Goal: Task Accomplishment & Management: Manage account settings

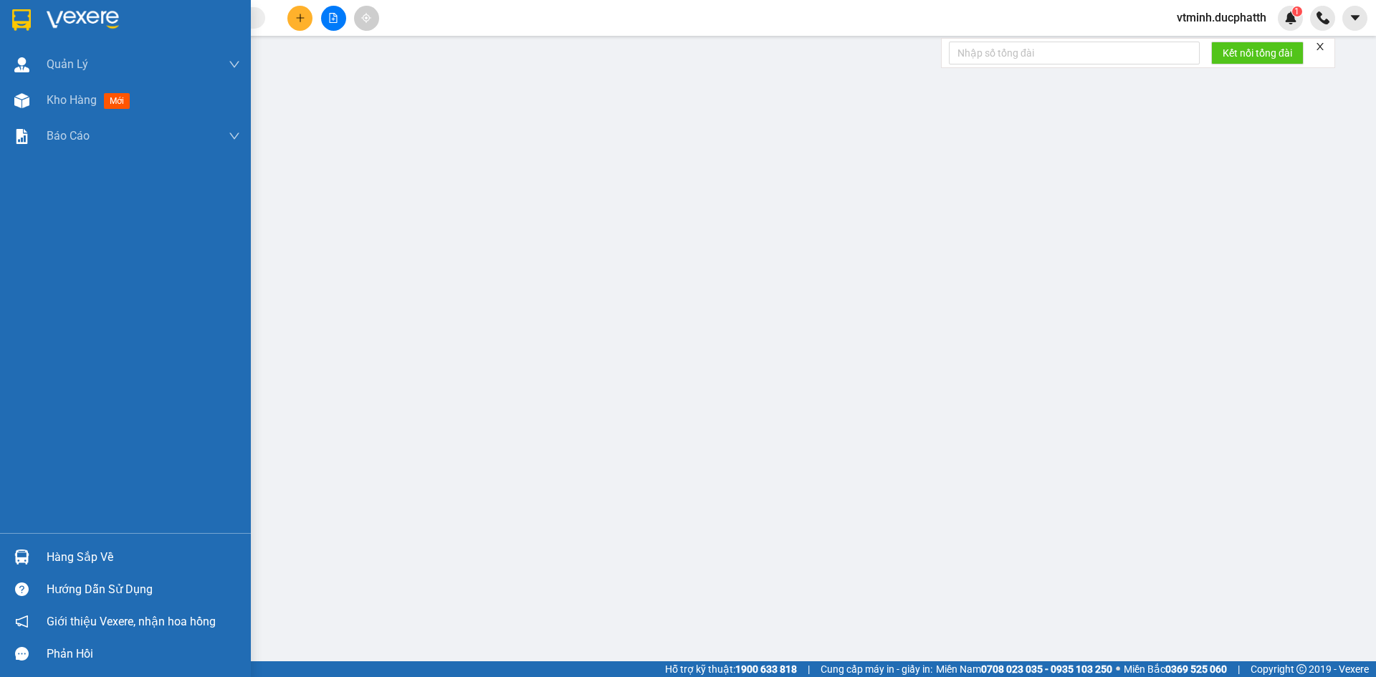
click at [94, 555] on div "Hàng sắp về" at bounding box center [144, 558] width 194 height 22
click at [82, 543] on div "Hàng sắp về" at bounding box center [125, 557] width 251 height 32
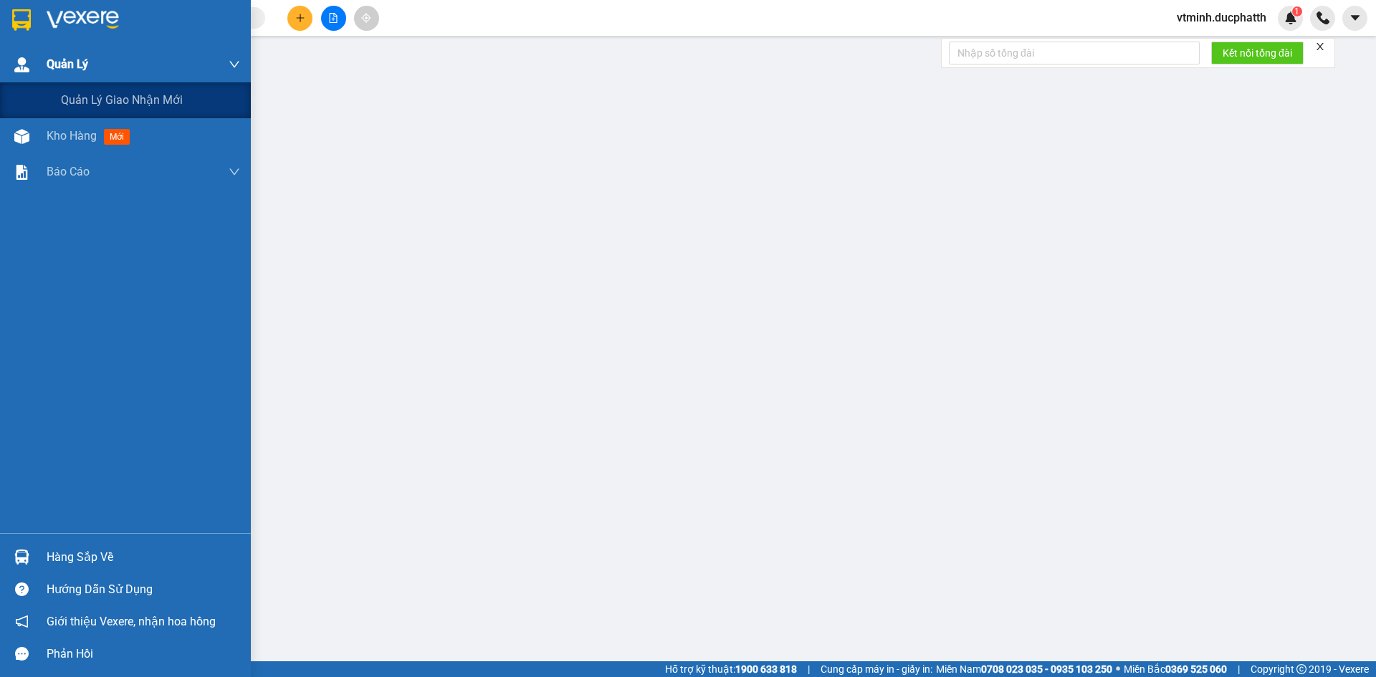
click at [18, 64] on img at bounding box center [21, 64] width 15 height 15
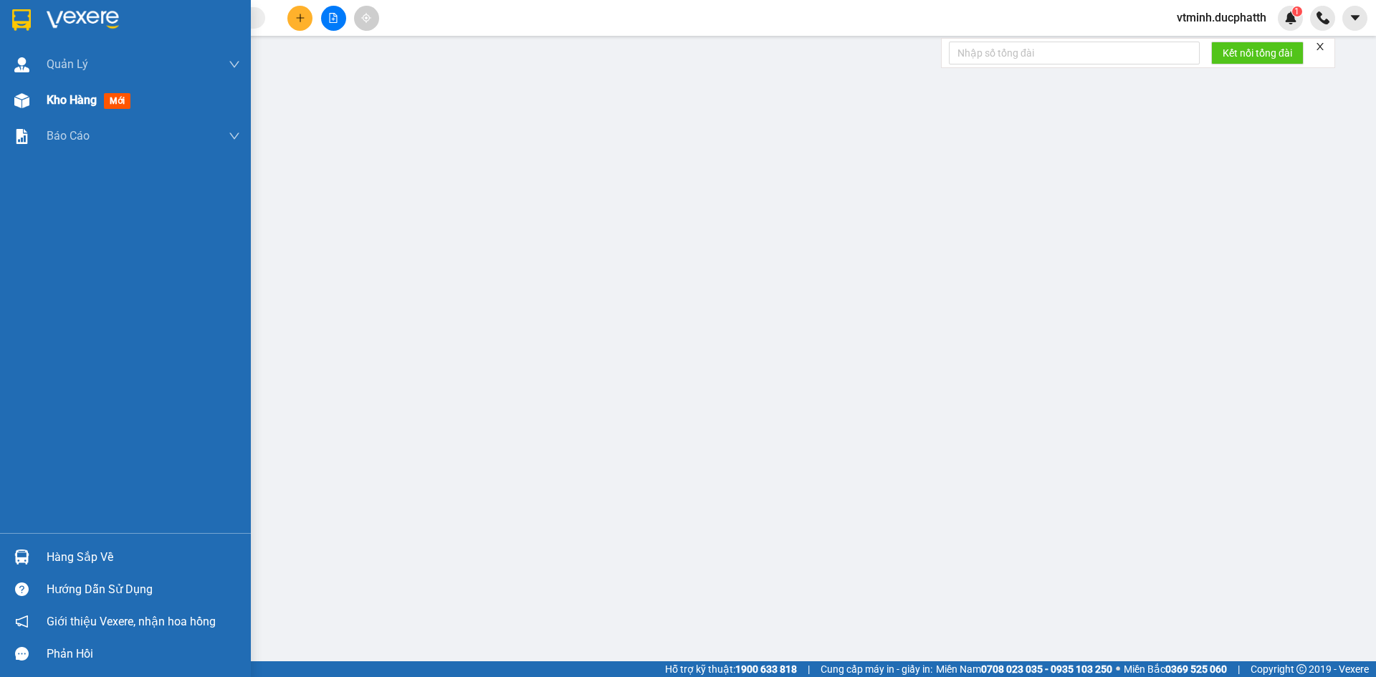
click at [14, 105] on img at bounding box center [21, 100] width 15 height 15
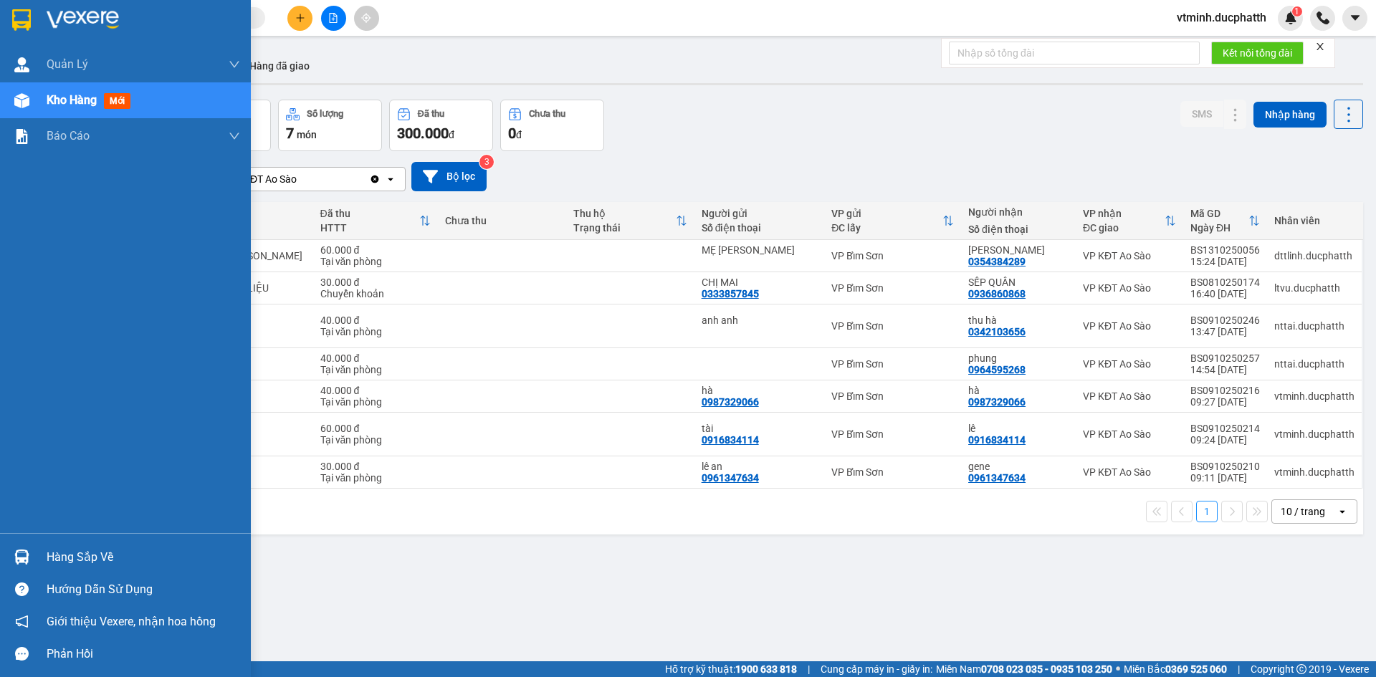
click at [39, 101] on div "Kho hàng mới" at bounding box center [125, 100] width 251 height 36
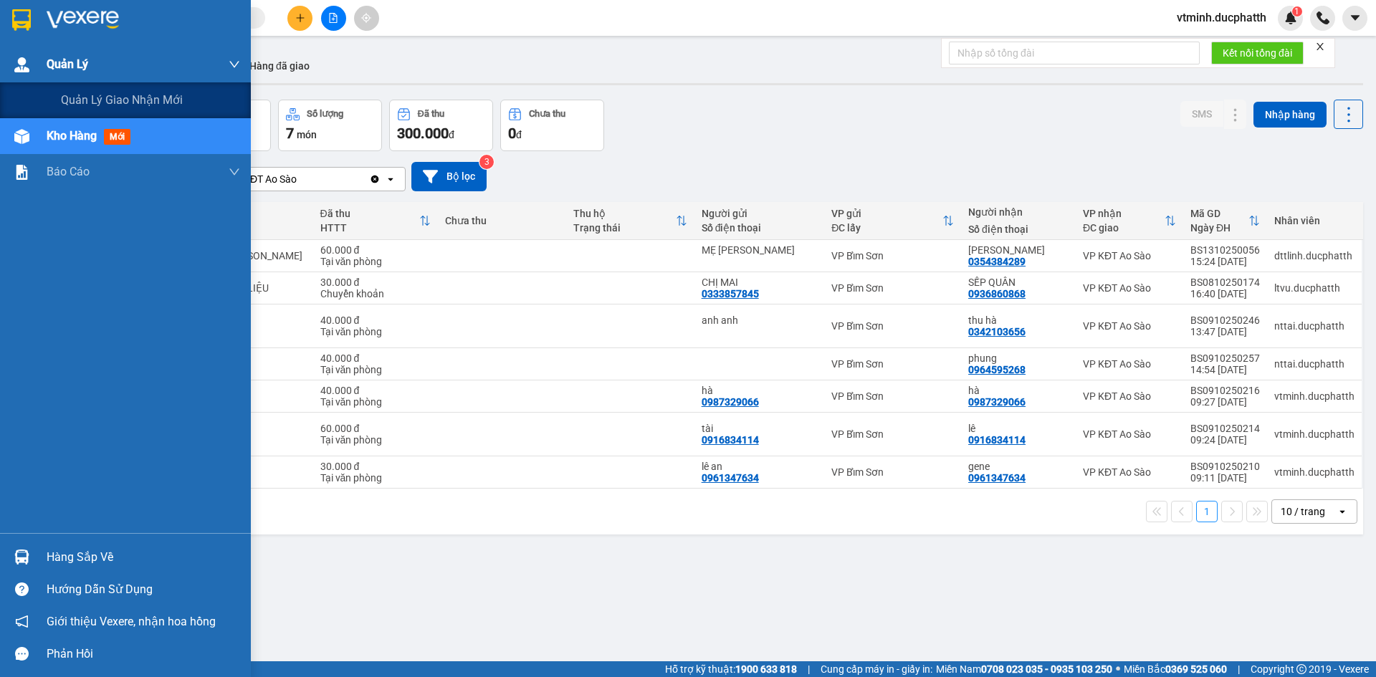
click at [17, 61] on img at bounding box center [21, 64] width 15 height 15
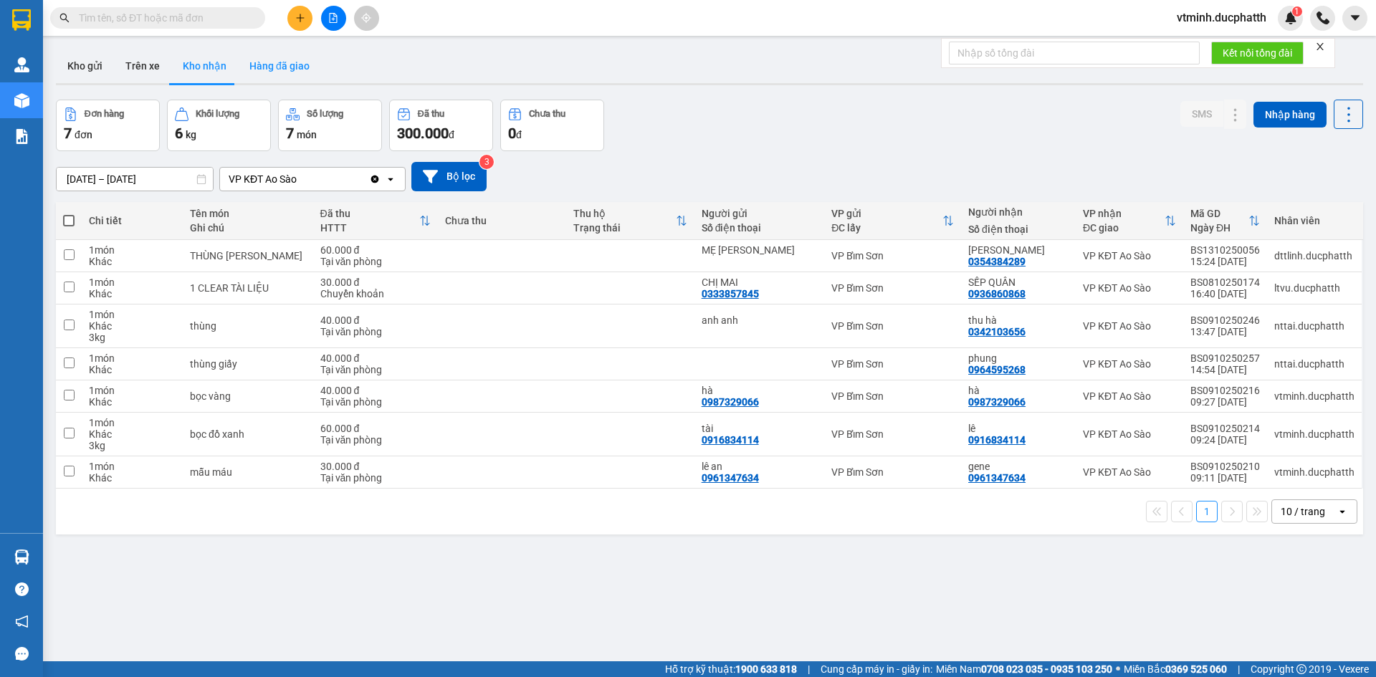
click at [281, 73] on button "Hàng đã giao" at bounding box center [279, 66] width 83 height 34
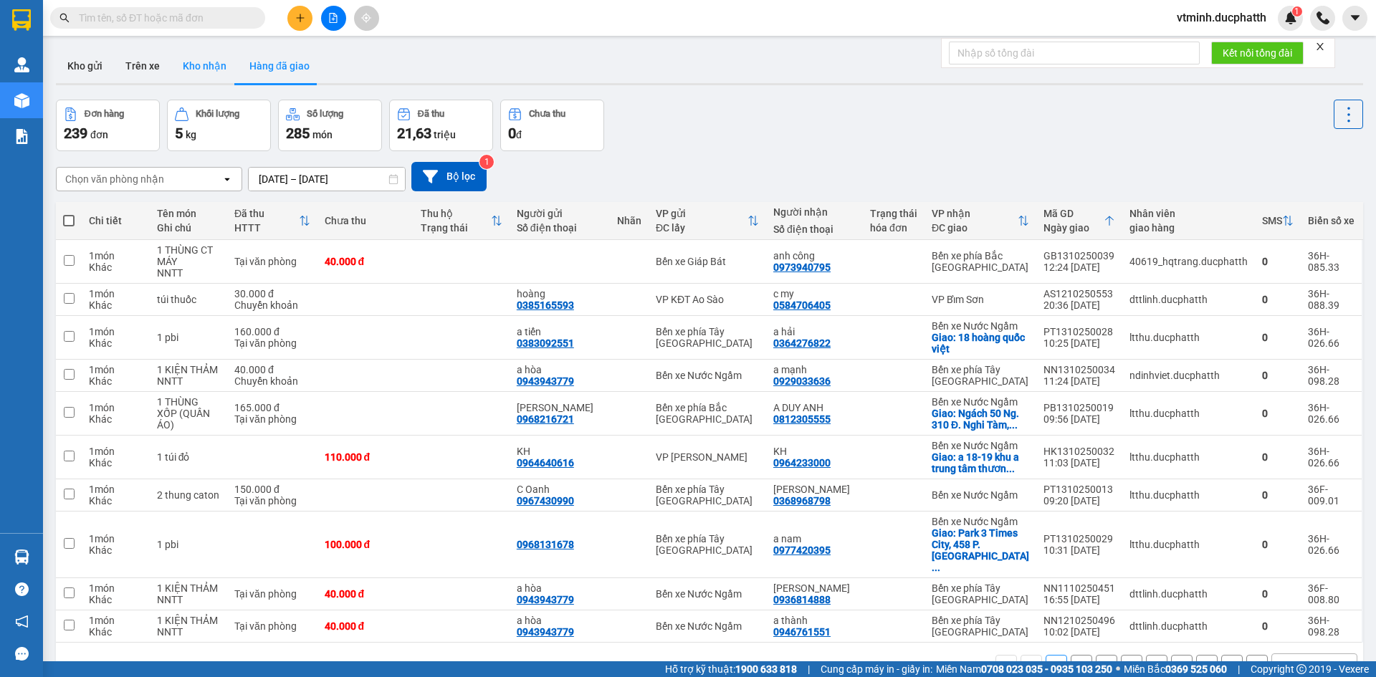
click at [184, 65] on button "Kho nhận" at bounding box center [204, 66] width 67 height 34
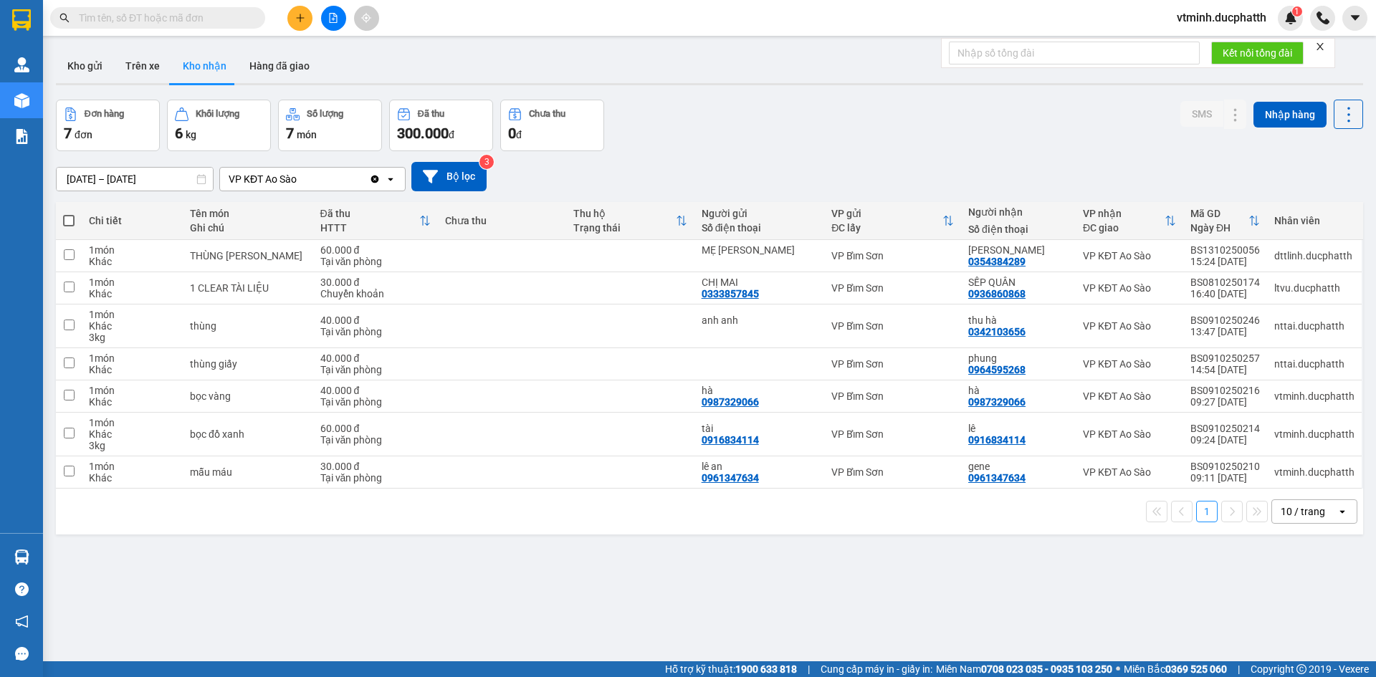
click at [1320, 49] on icon "close" at bounding box center [1320, 46] width 7 height 7
click at [1287, 27] on div "1" at bounding box center [1290, 18] width 25 height 25
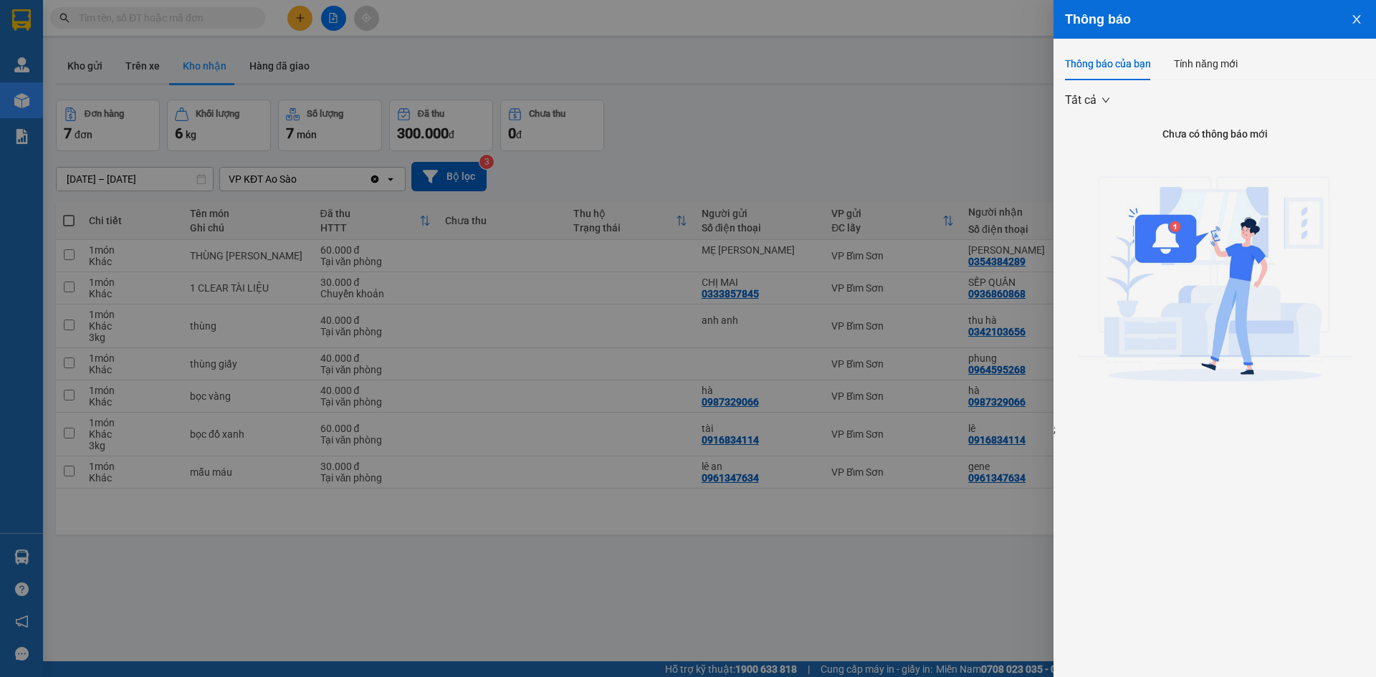
click at [1358, 22] on icon "close" at bounding box center [1356, 19] width 8 height 9
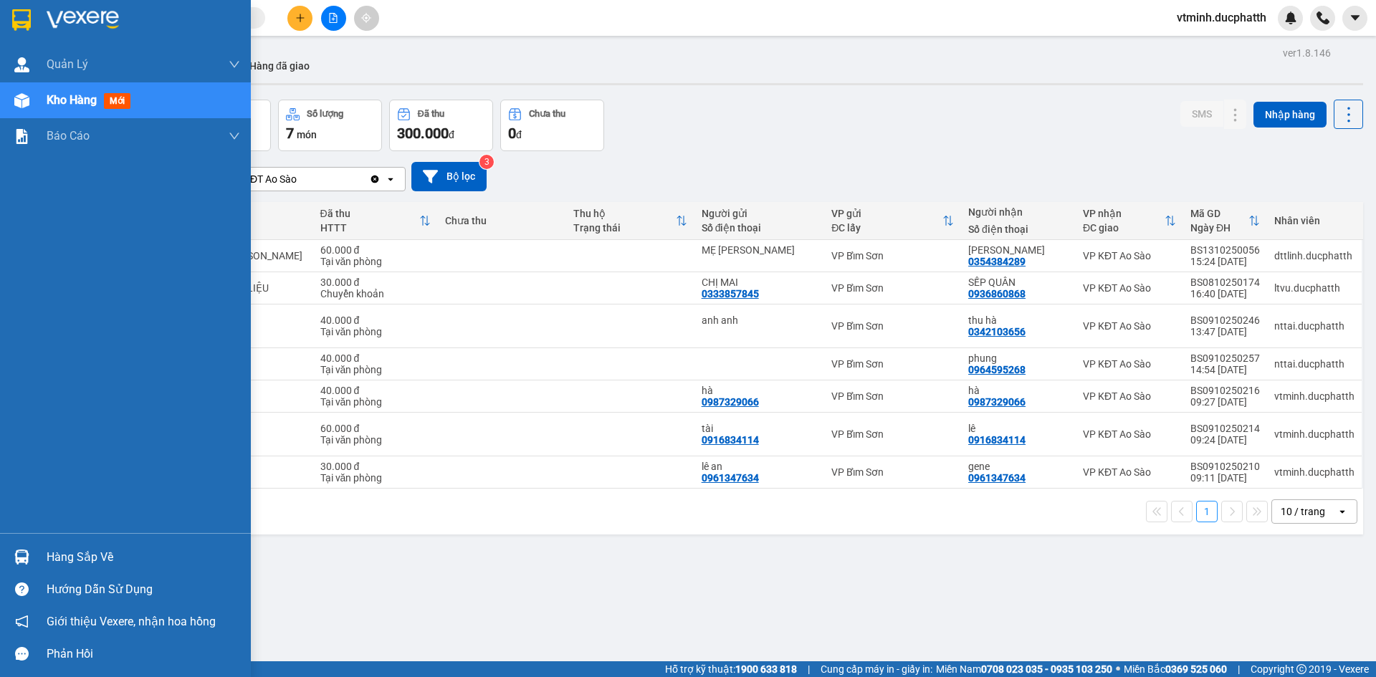
click at [19, 96] on img at bounding box center [21, 100] width 15 height 15
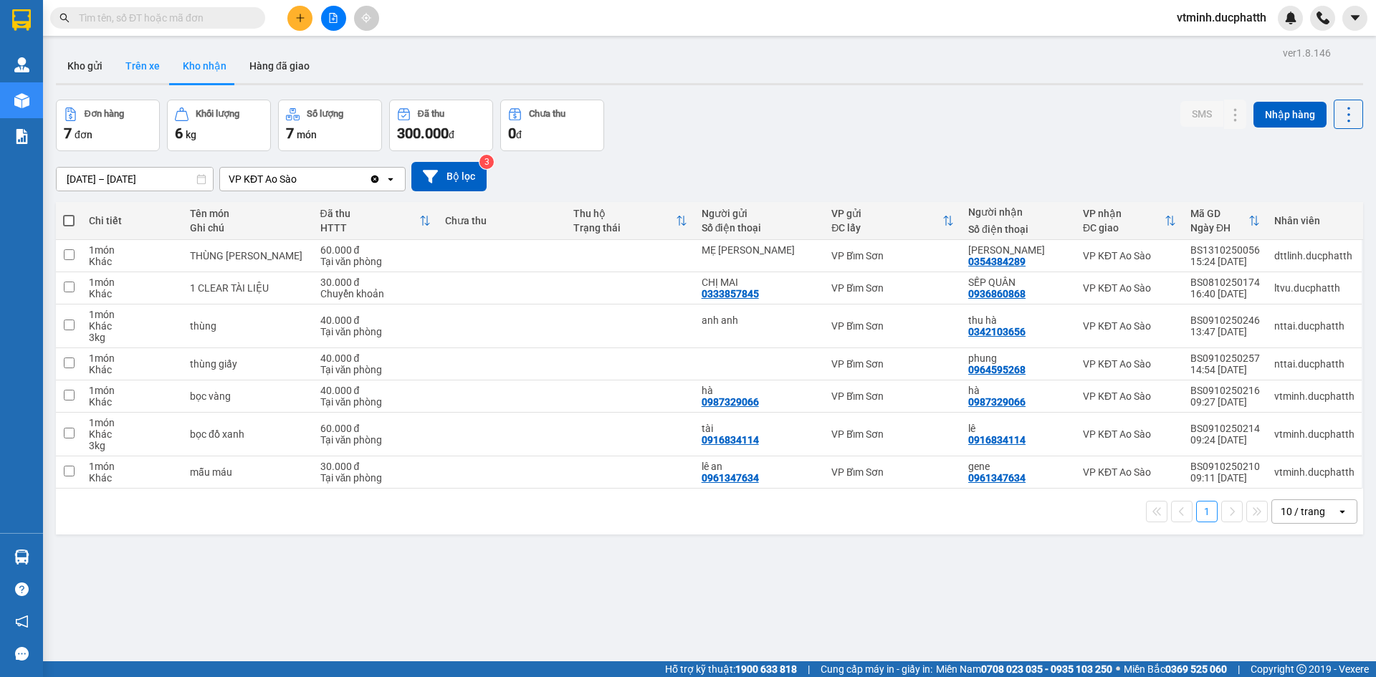
click at [120, 59] on button "Trên xe" at bounding box center [142, 66] width 57 height 34
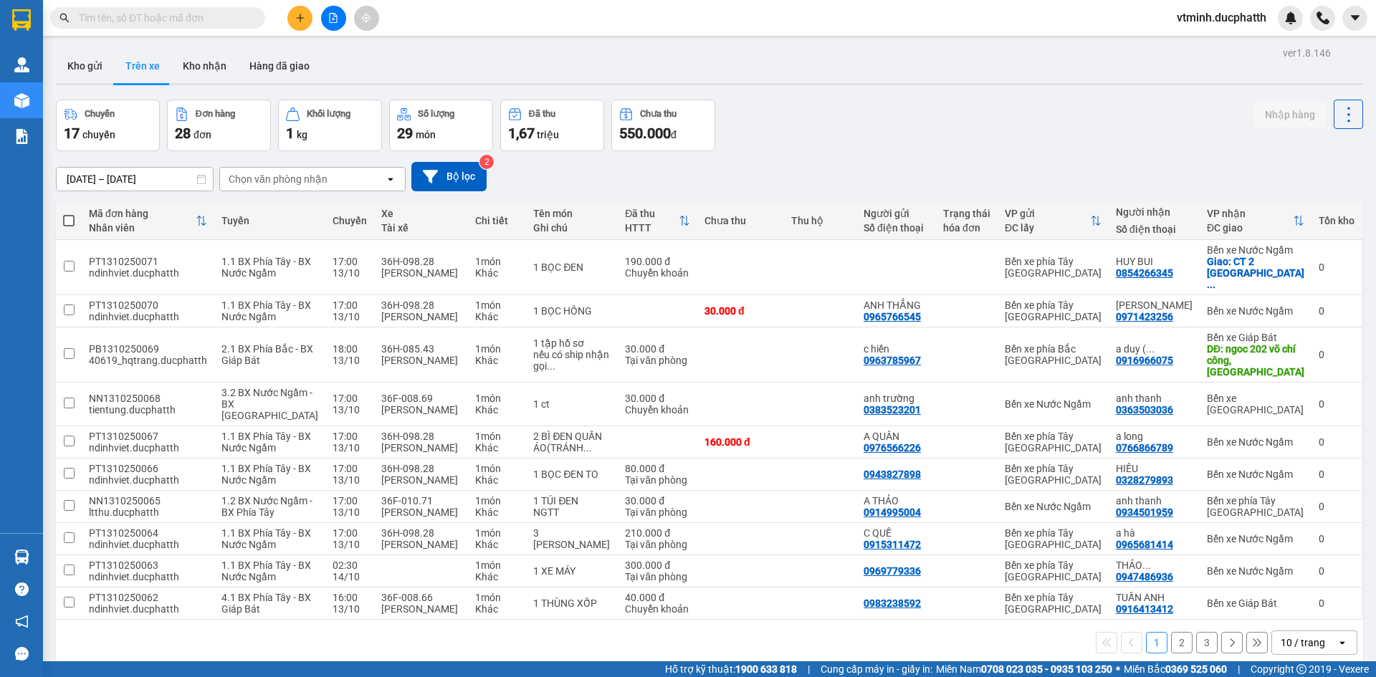
click at [284, 181] on div "Chọn văn phòng nhận" at bounding box center [278, 179] width 99 height 14
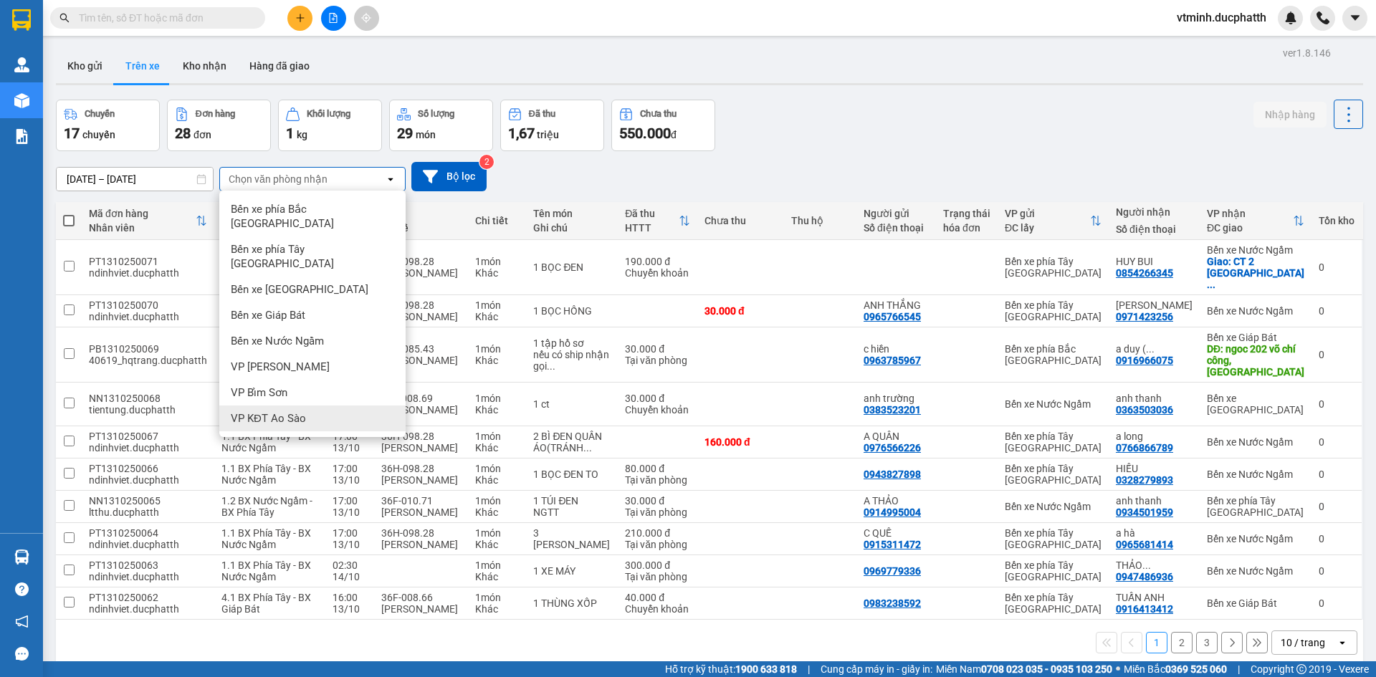
click at [297, 411] on span "VP KĐT Ao Sào" at bounding box center [268, 418] width 75 height 14
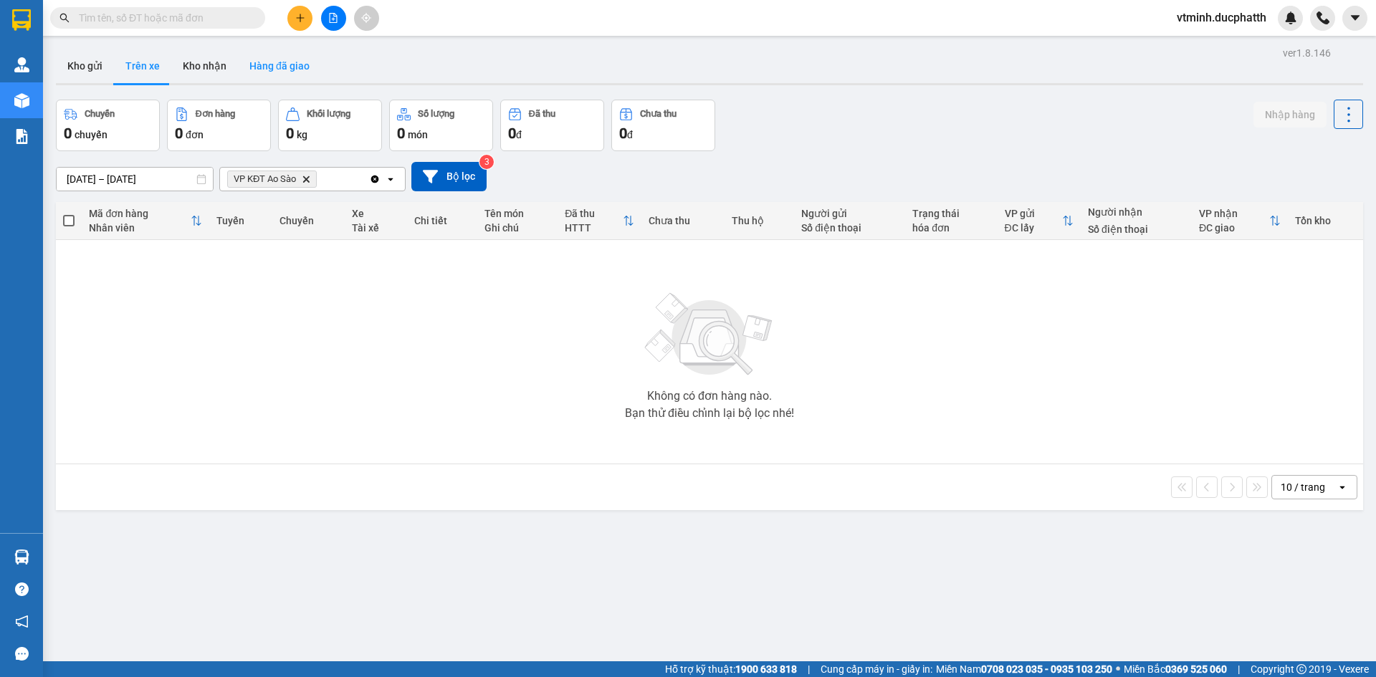
click at [250, 66] on button "Hàng đã giao" at bounding box center [279, 66] width 83 height 34
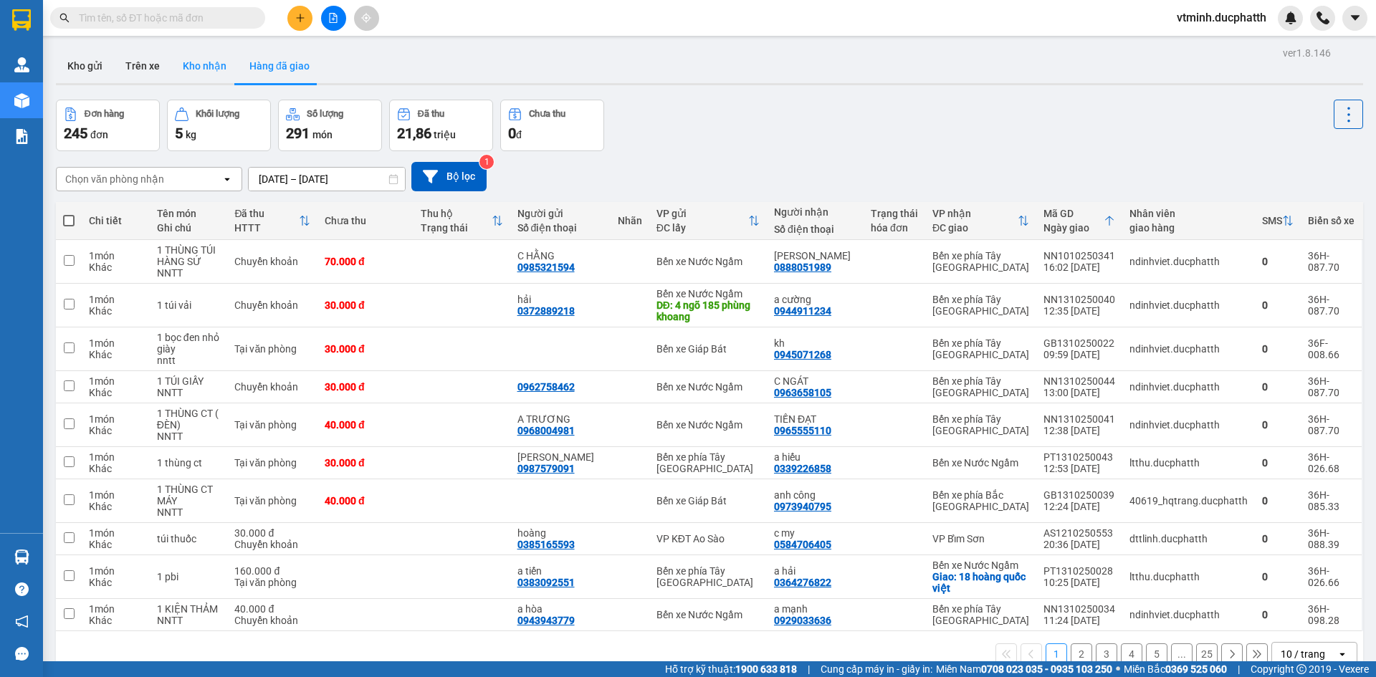
click at [218, 67] on button "Kho nhận" at bounding box center [204, 66] width 67 height 34
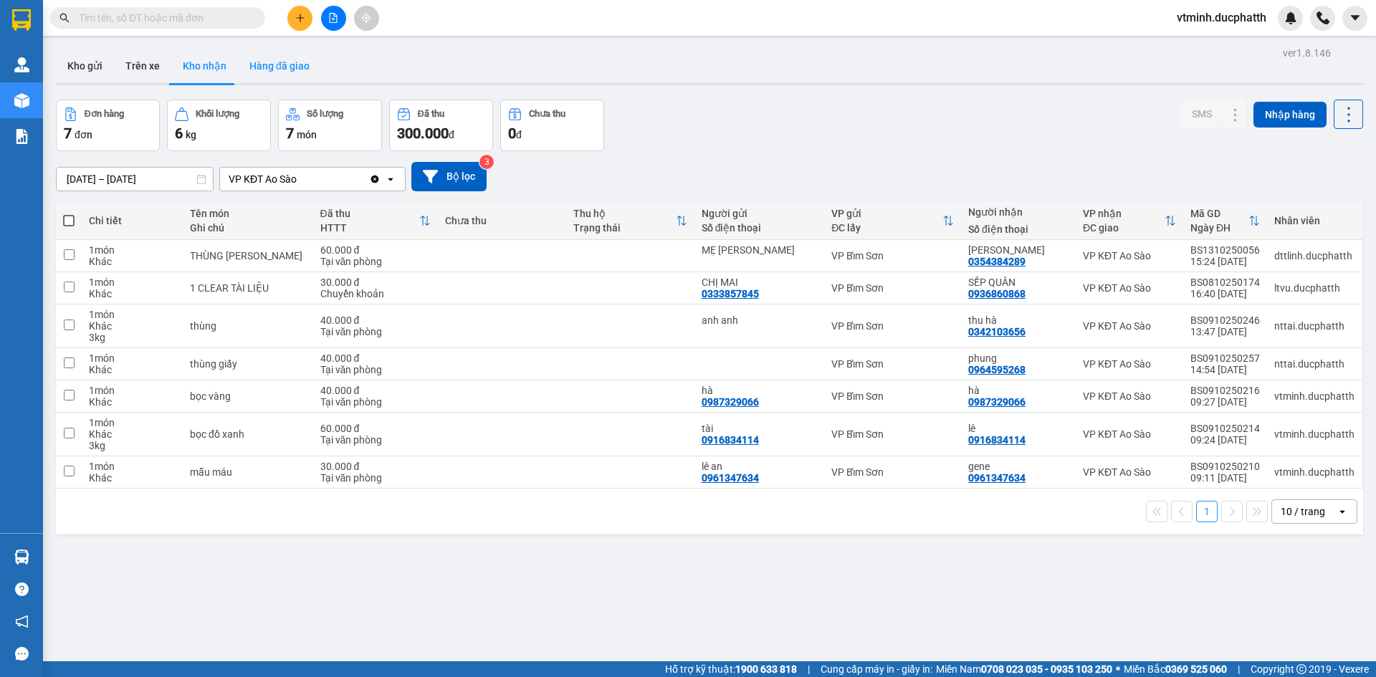
click at [258, 66] on button "Hàng đã giao" at bounding box center [279, 66] width 83 height 34
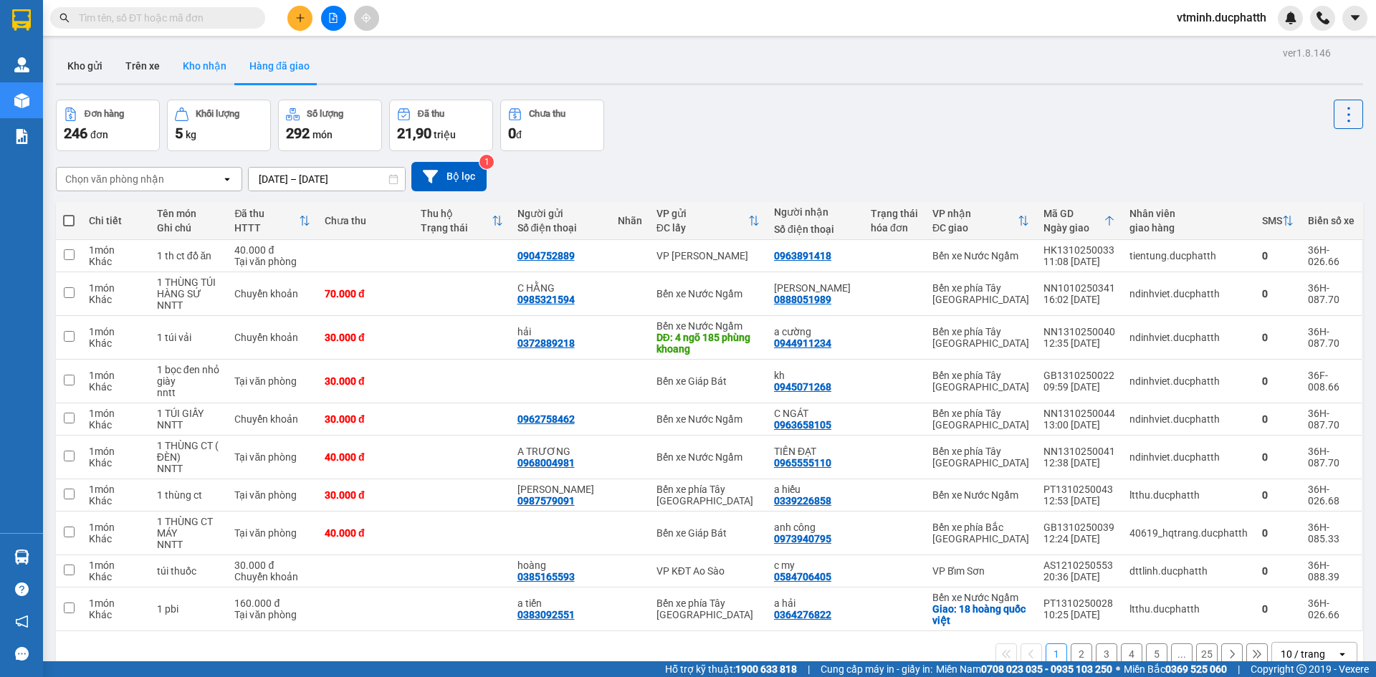
click at [208, 75] on button "Kho nhận" at bounding box center [204, 66] width 67 height 34
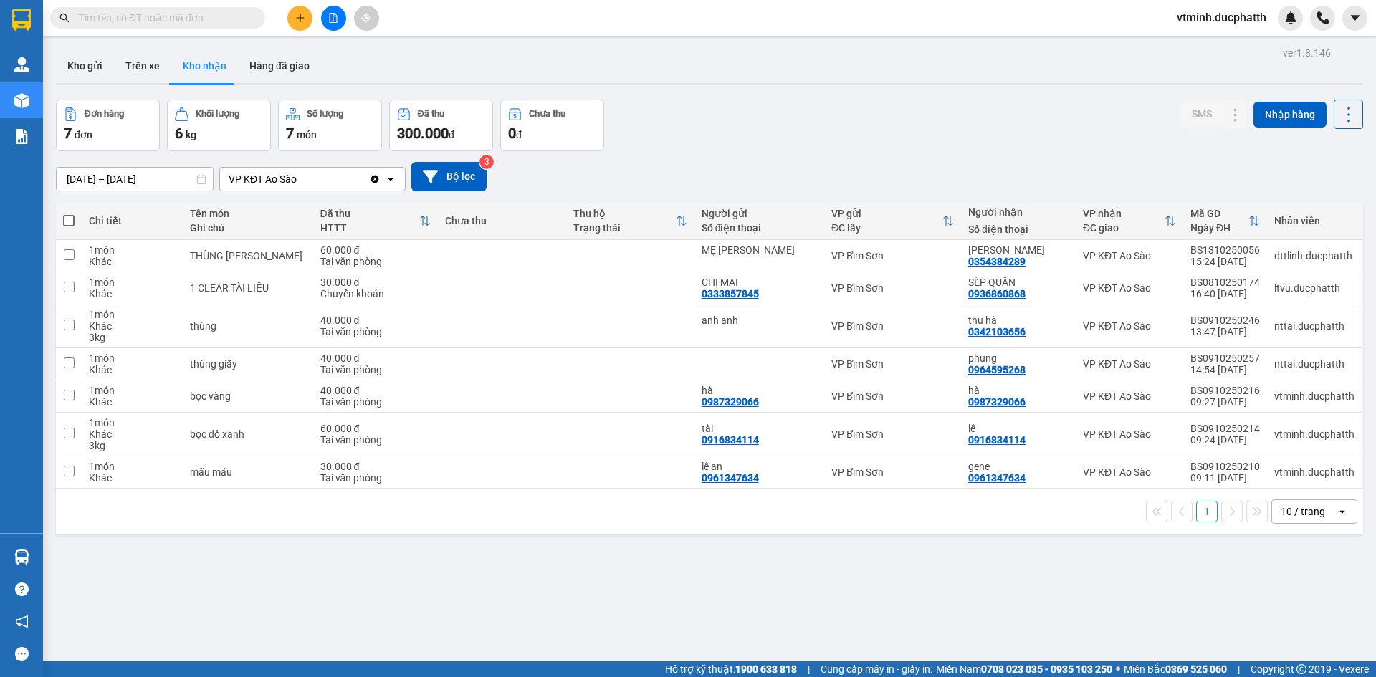
click at [310, 181] on div "VP KĐT Ao Sào" at bounding box center [294, 179] width 149 height 23
click at [768, 169] on div "[DATE] – [DATE] Press the down arrow key to interact with the calendar and sele…" at bounding box center [709, 176] width 1307 height 29
click at [1231, 472] on icon at bounding box center [1236, 472] width 10 height 10
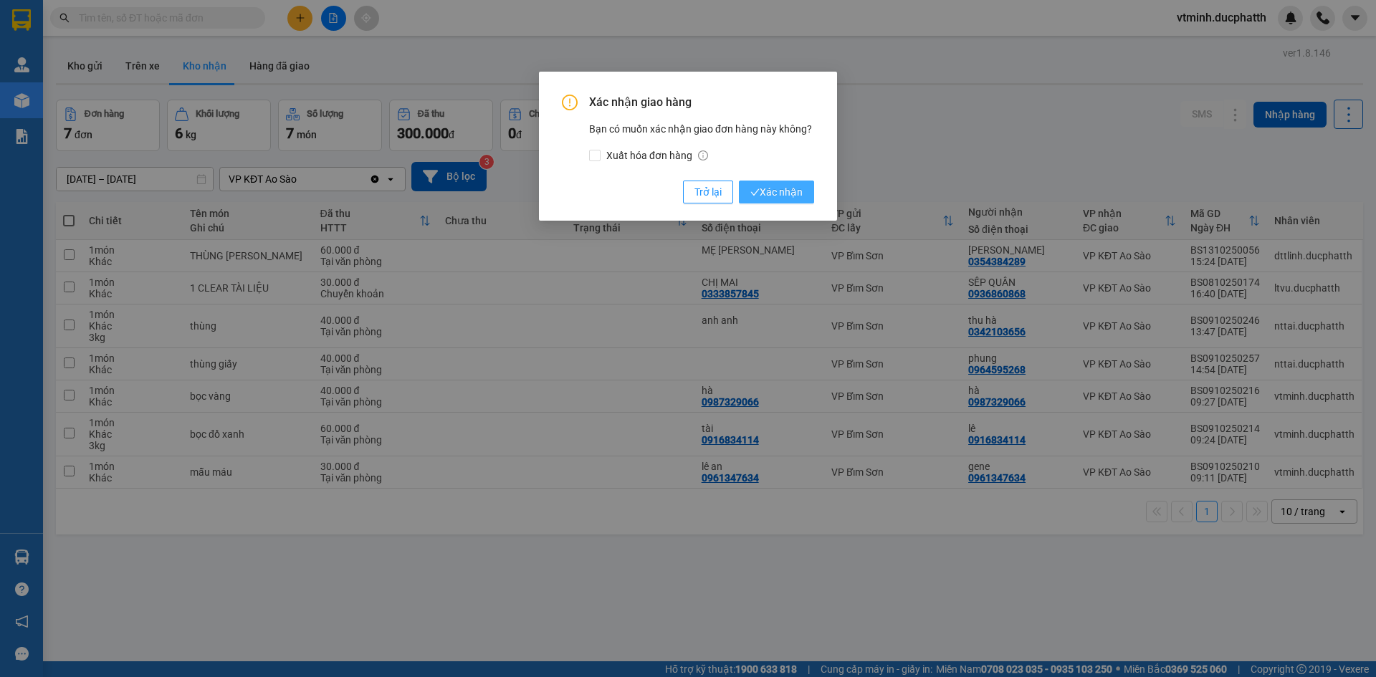
click at [793, 196] on span "Xác nhận" at bounding box center [776, 192] width 52 height 16
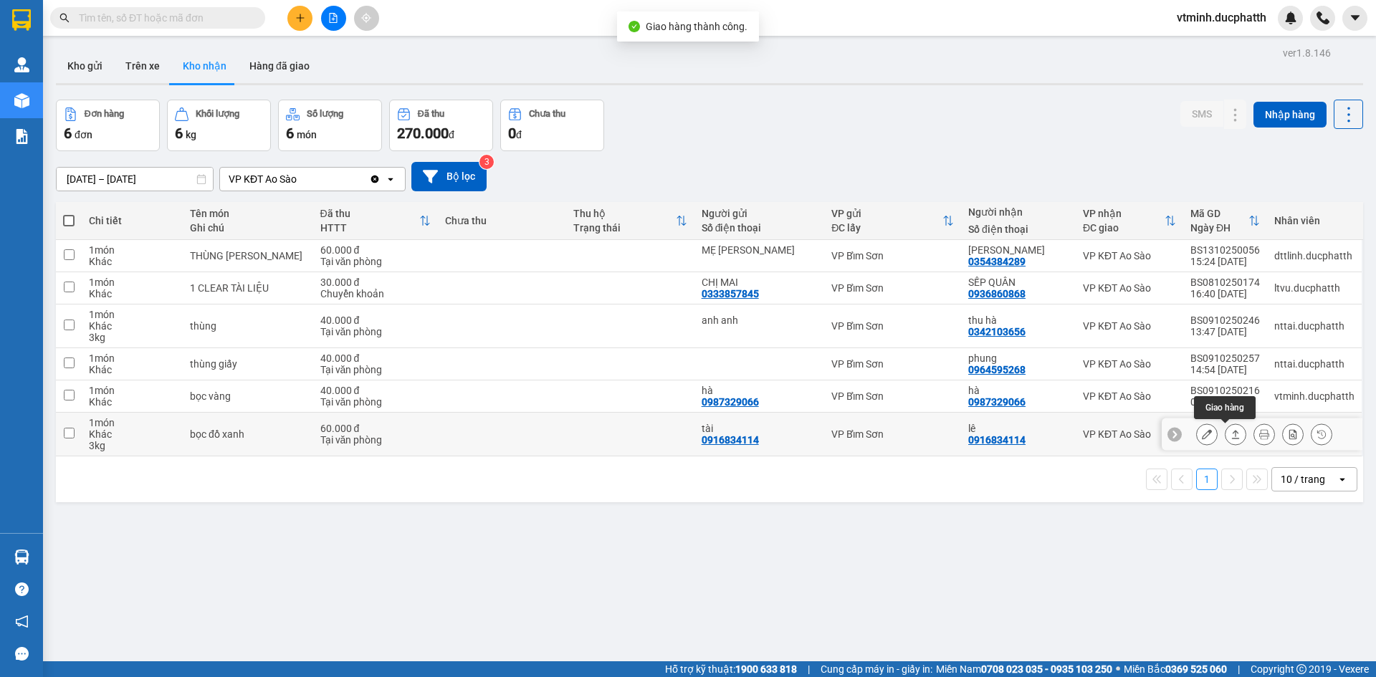
click at [1231, 435] on icon at bounding box center [1236, 434] width 10 height 10
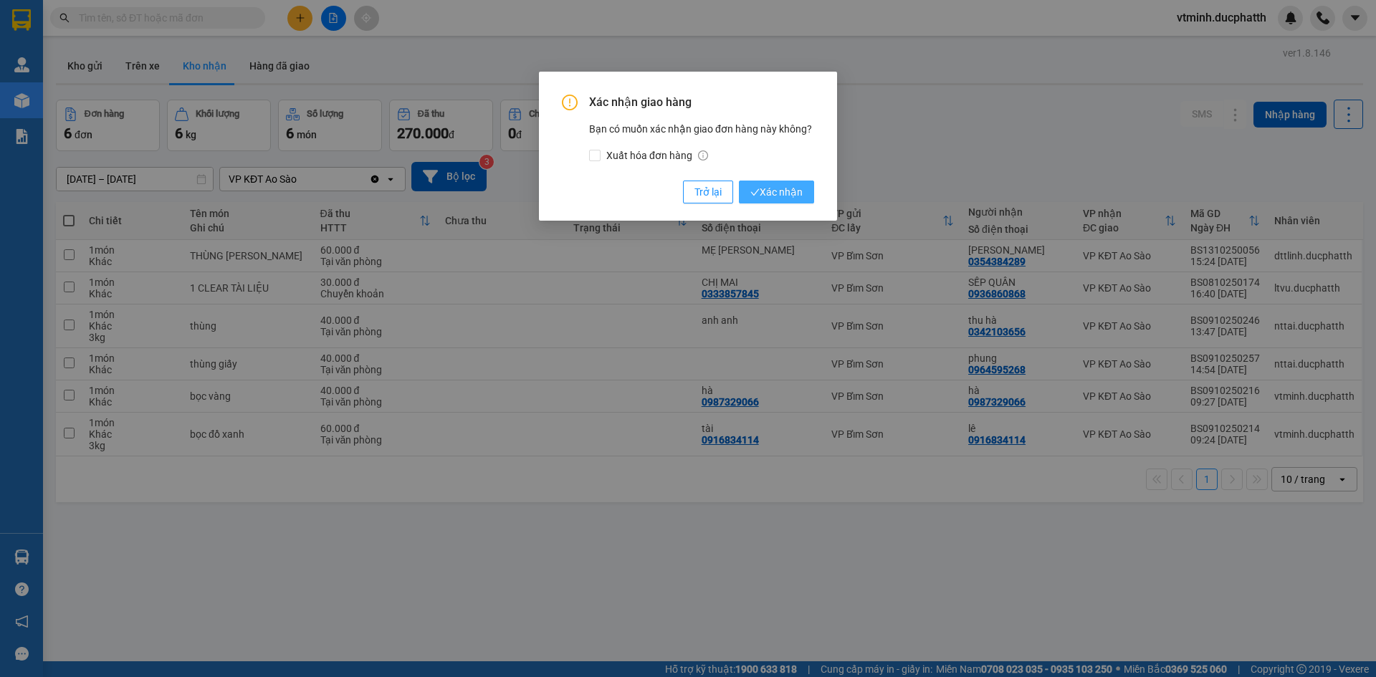
click at [786, 191] on span "Xác nhận" at bounding box center [776, 192] width 52 height 16
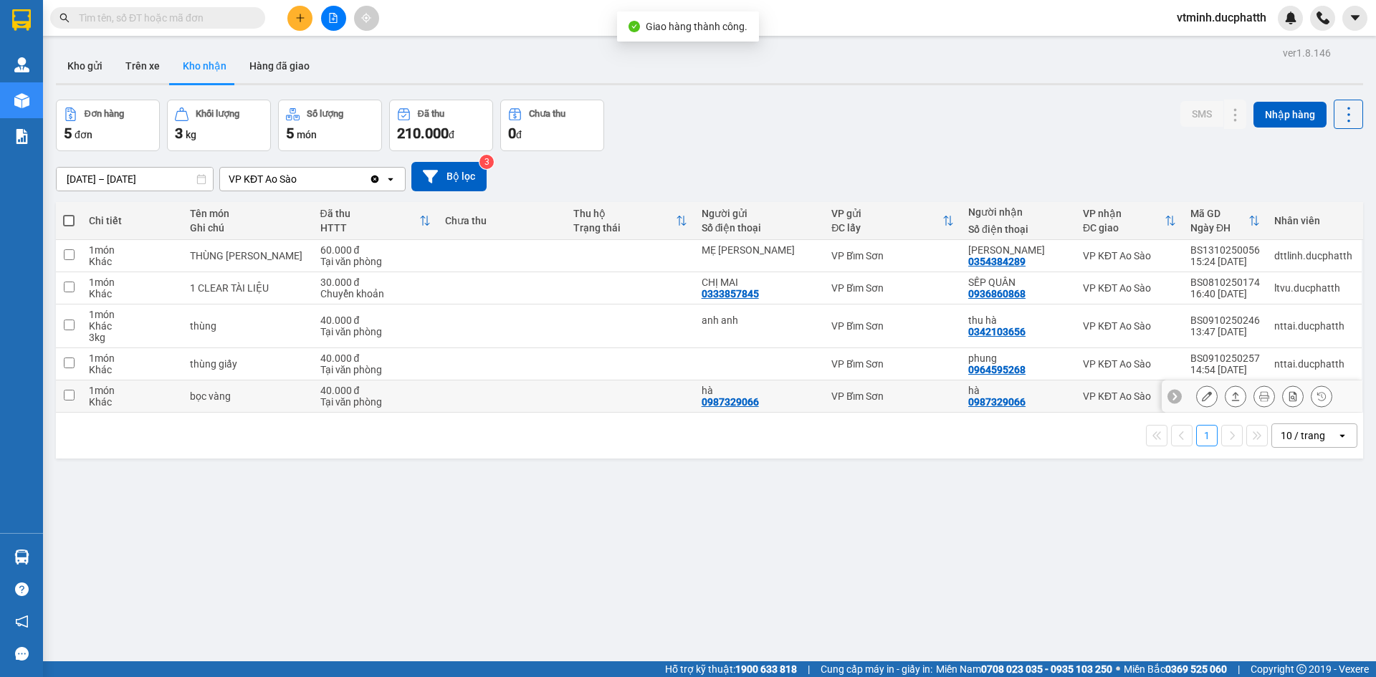
click at [1231, 399] on icon at bounding box center [1236, 396] width 10 height 10
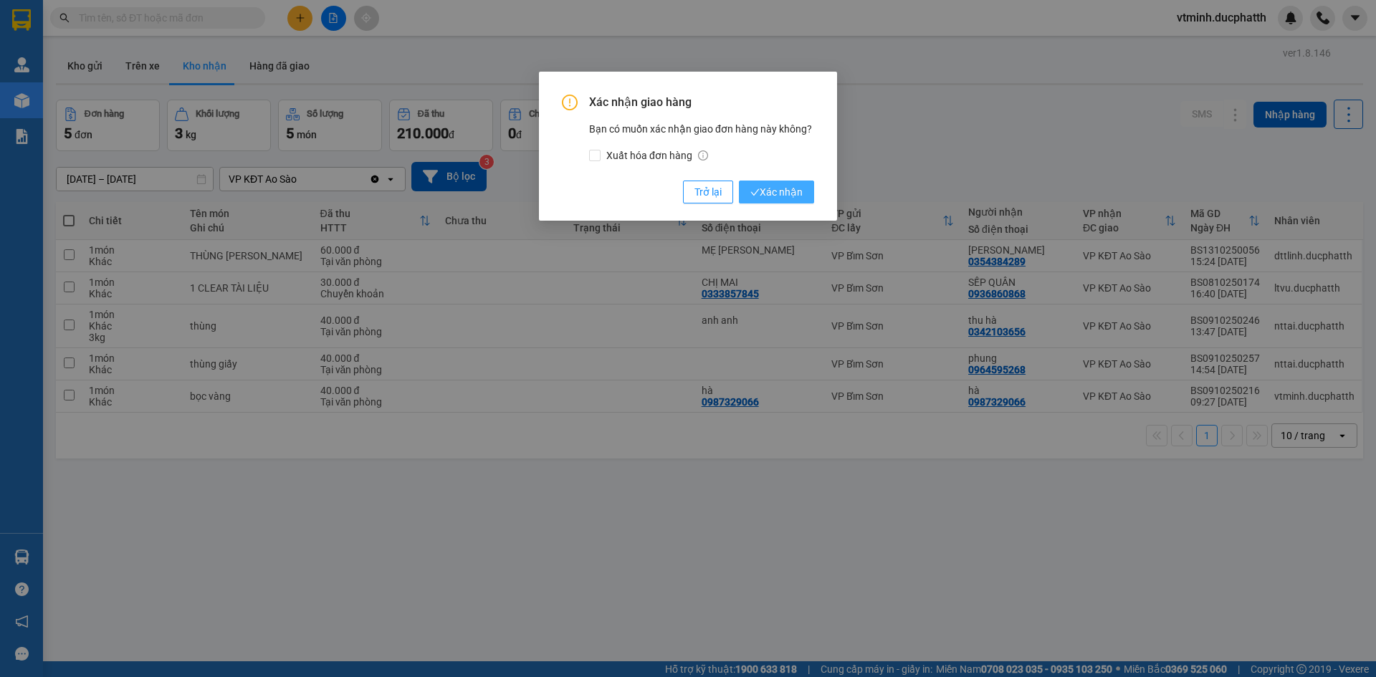
click at [787, 199] on span "Xác nhận" at bounding box center [776, 192] width 52 height 16
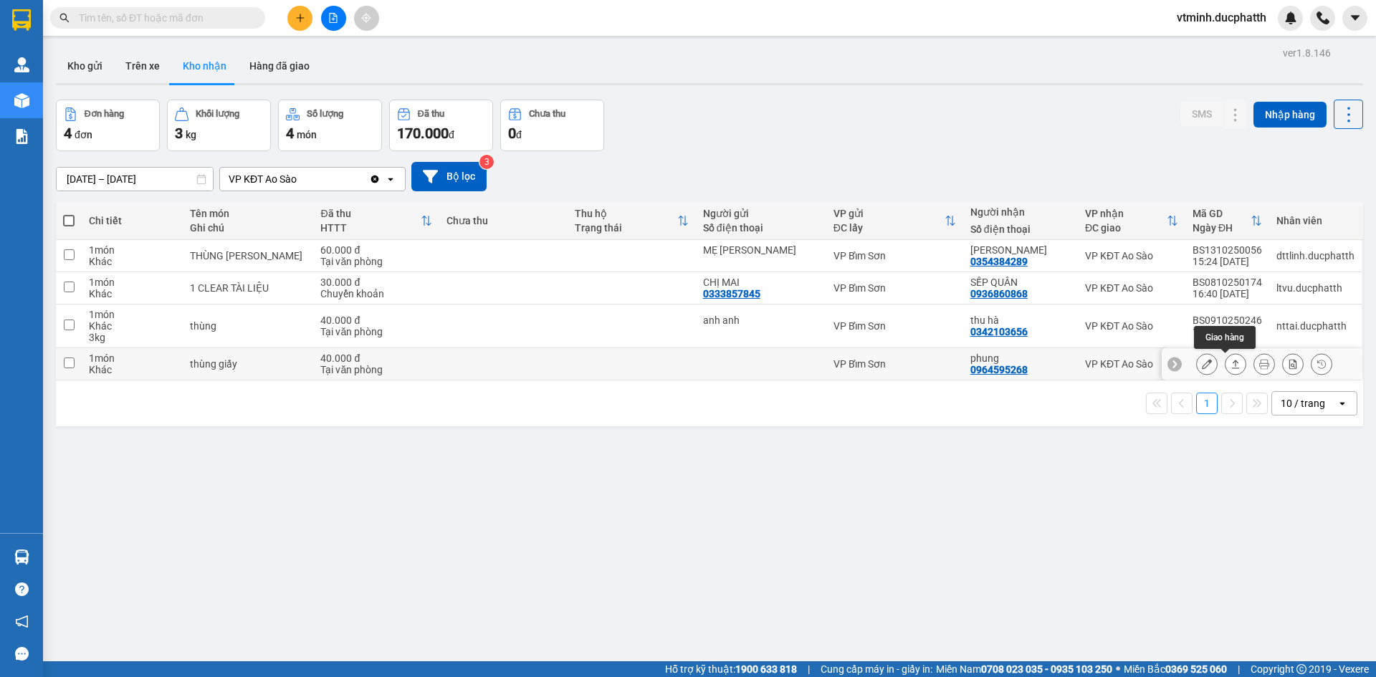
click at [1231, 366] on icon at bounding box center [1236, 364] width 10 height 10
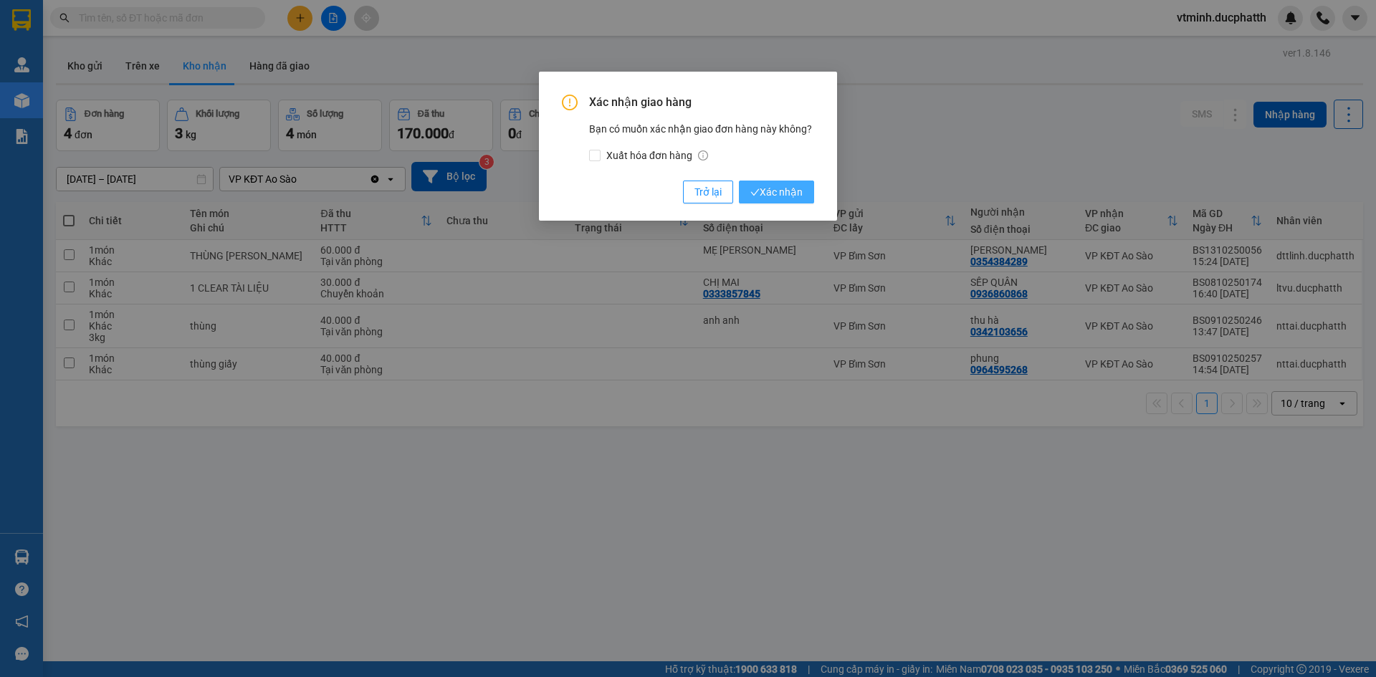
click at [746, 186] on button "Xác nhận" at bounding box center [776, 192] width 75 height 23
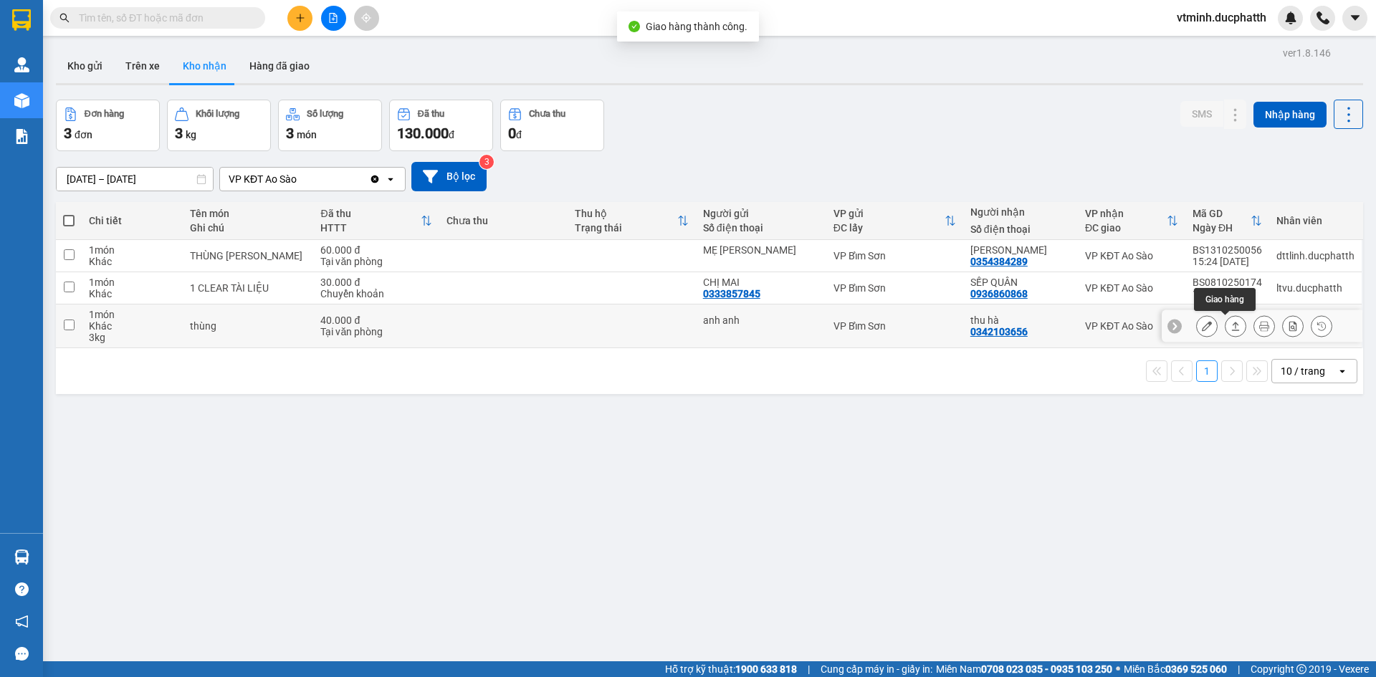
click at [1231, 323] on icon at bounding box center [1236, 326] width 10 height 10
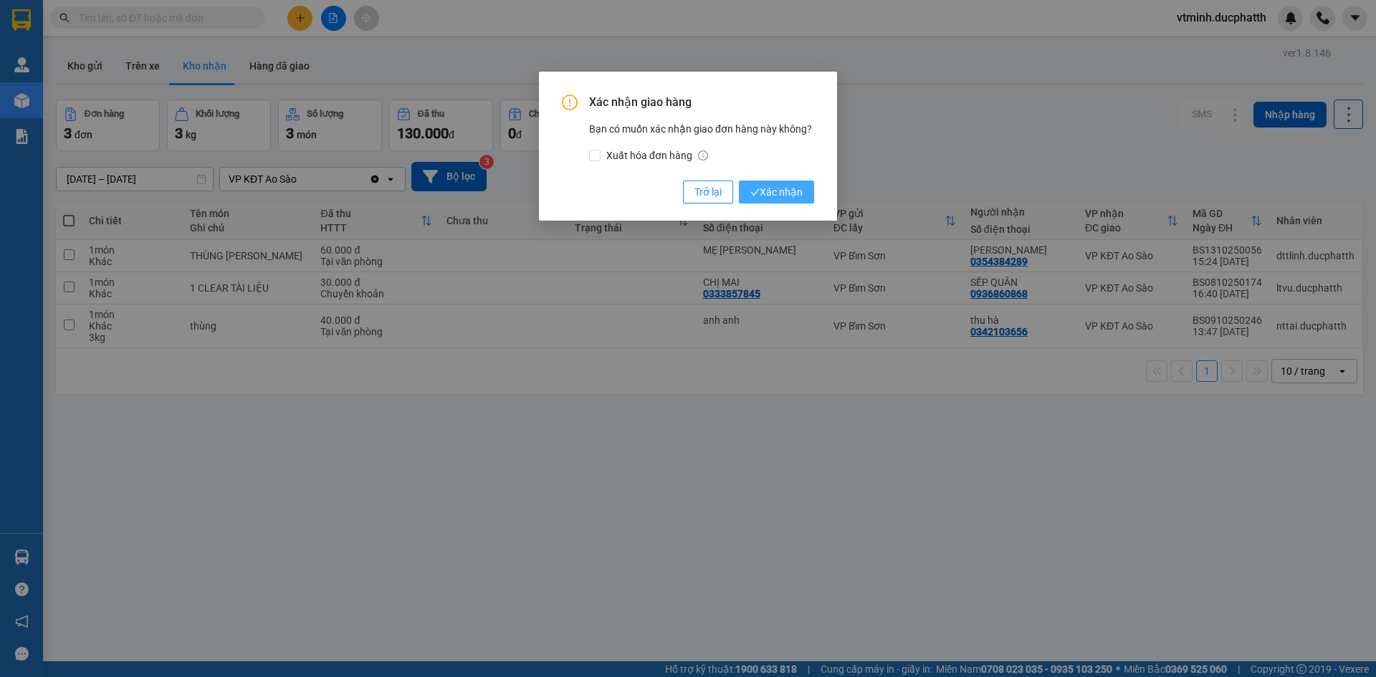
click at [769, 193] on span "Xác nhận" at bounding box center [776, 192] width 52 height 16
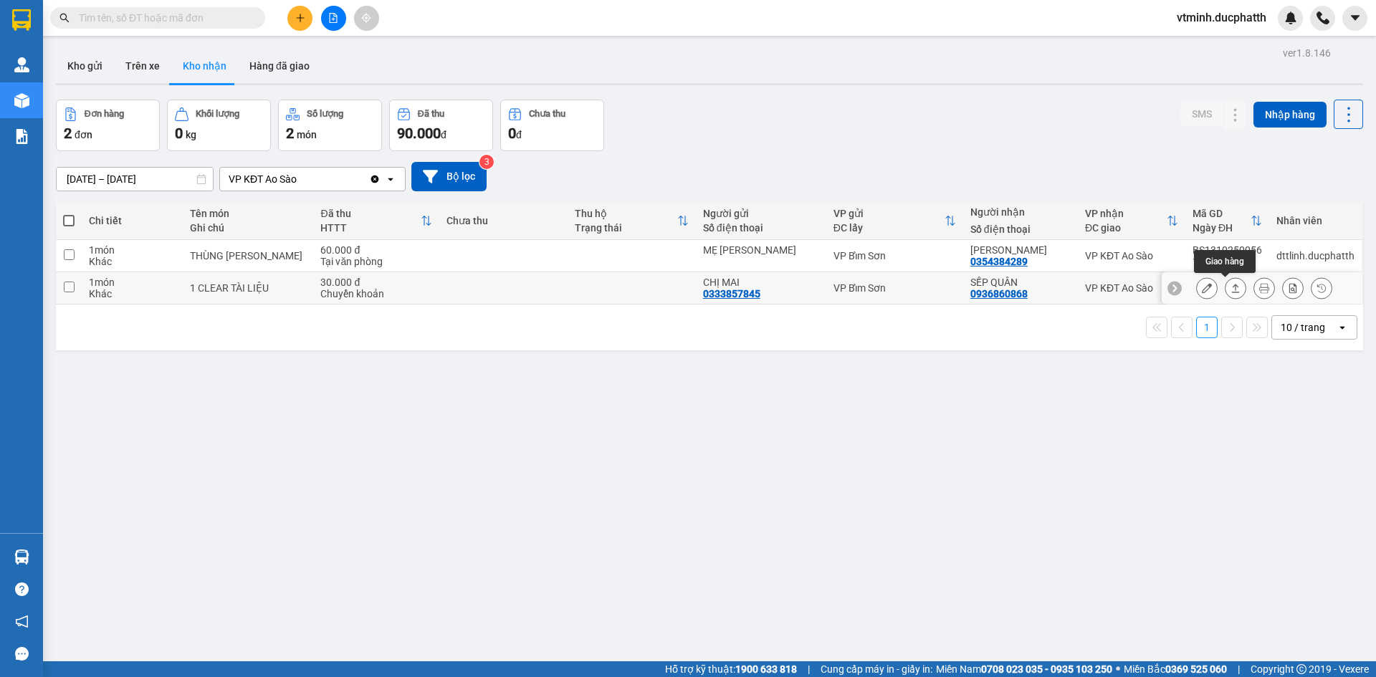
click at [1231, 288] on icon at bounding box center [1236, 288] width 10 height 10
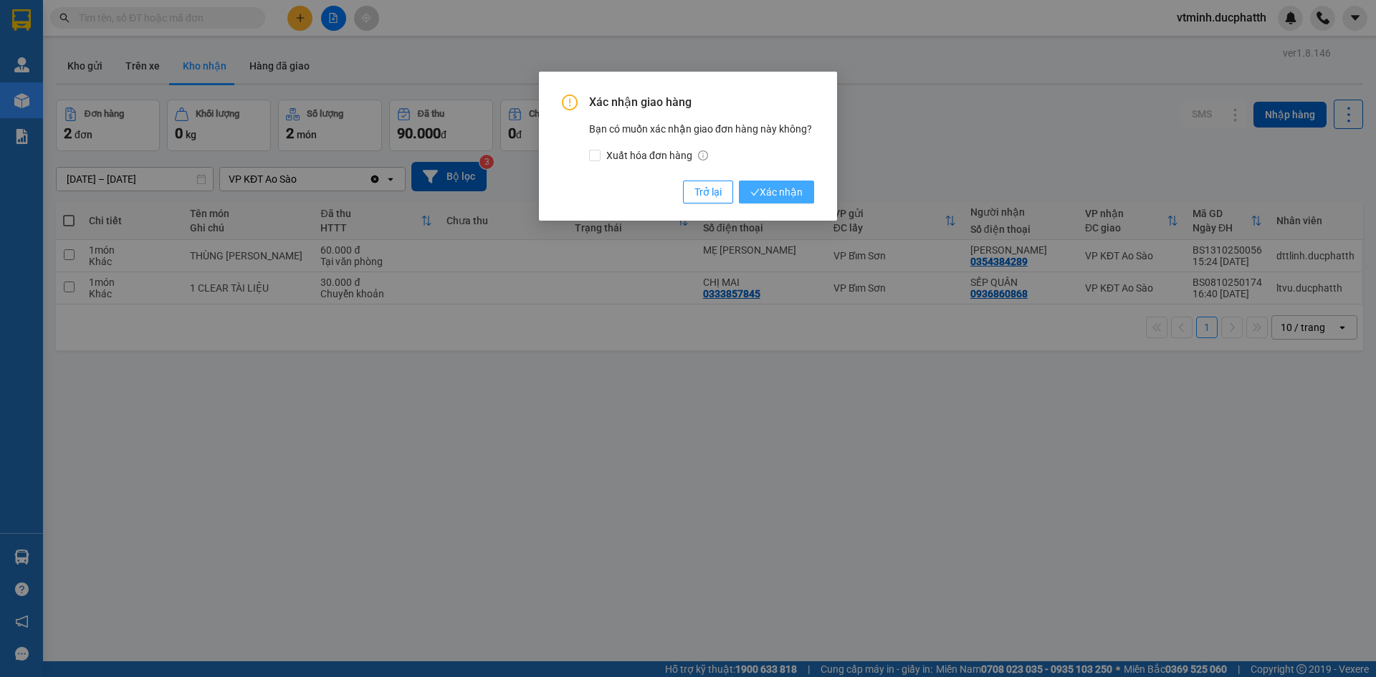
click at [753, 193] on icon "check" at bounding box center [754, 192] width 9 height 9
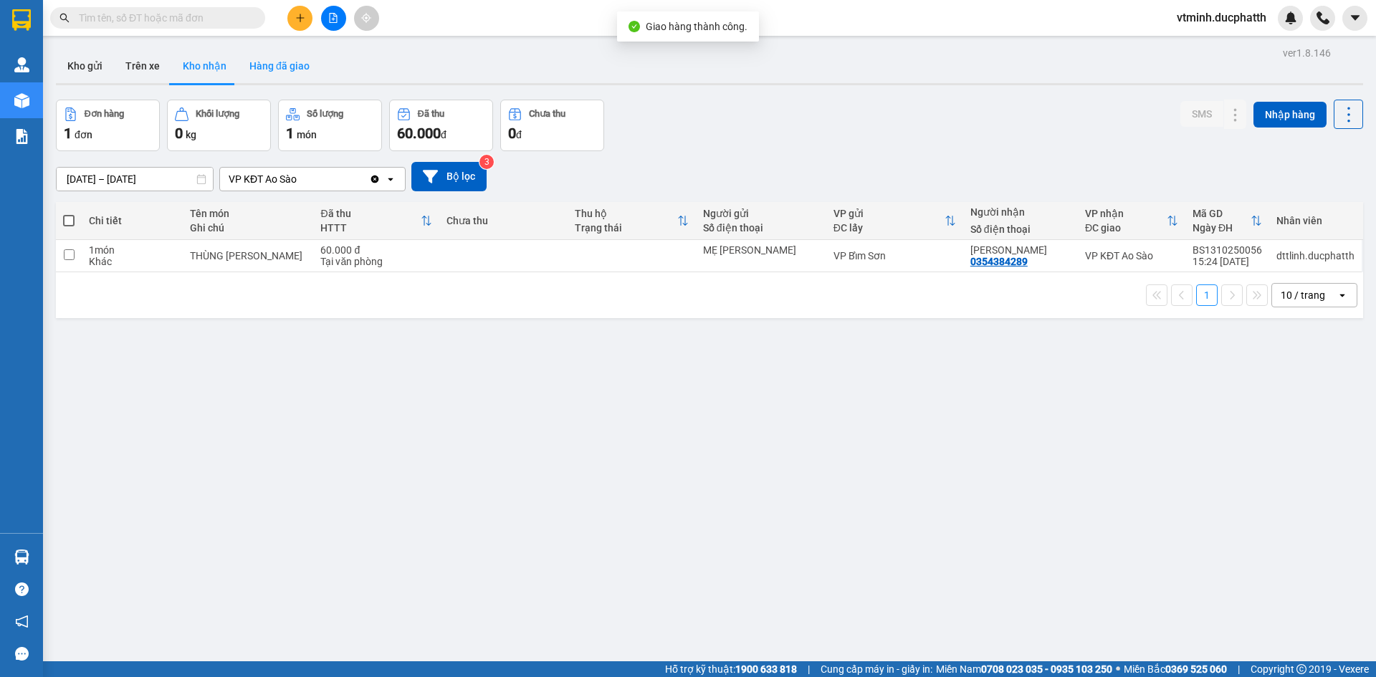
click at [288, 70] on button "Hàng đã giao" at bounding box center [279, 66] width 83 height 34
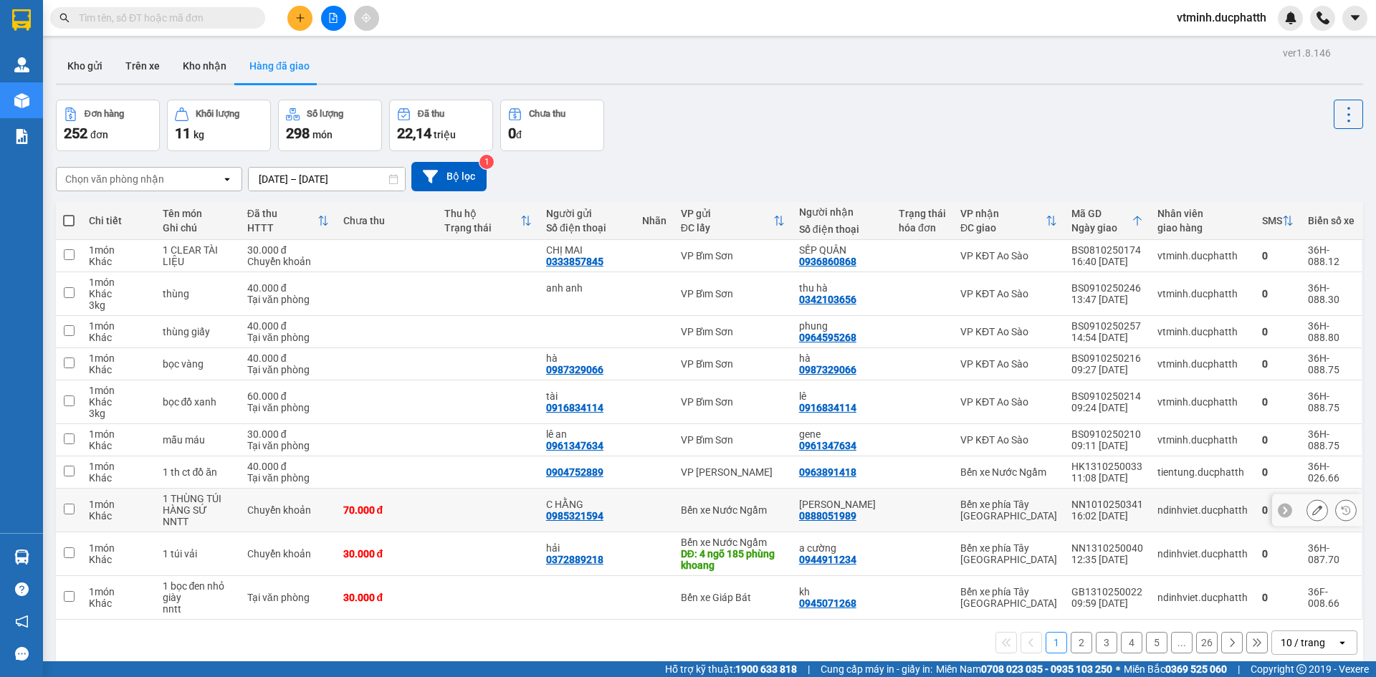
scroll to position [66, 0]
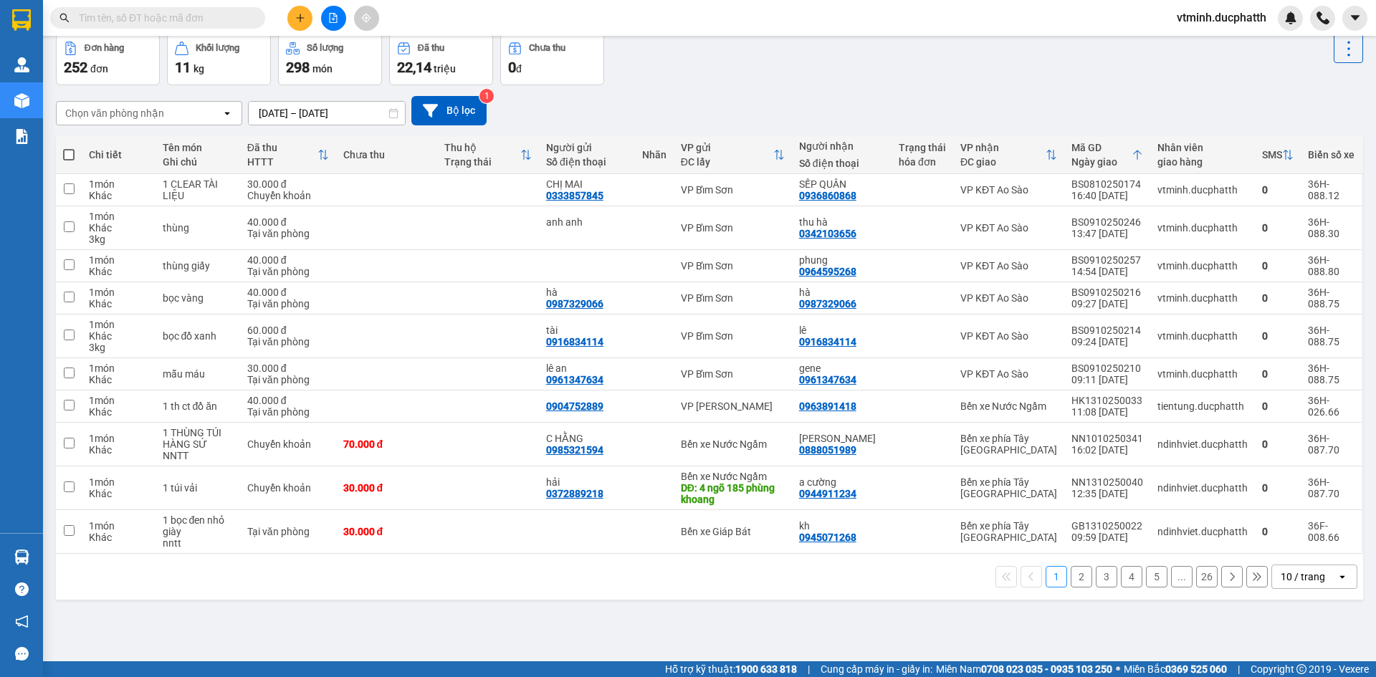
click at [1071, 584] on button "2" at bounding box center [1082, 577] width 22 height 22
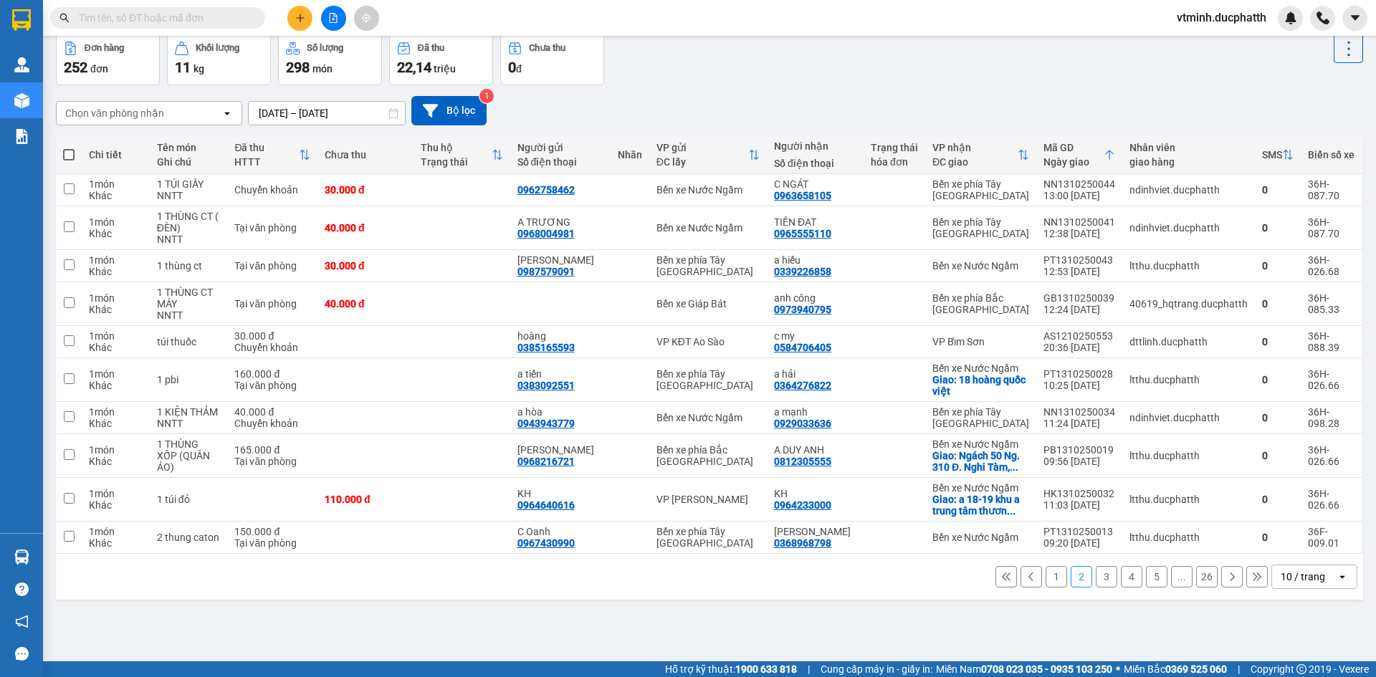
click at [1047, 582] on button "1" at bounding box center [1057, 577] width 22 height 22
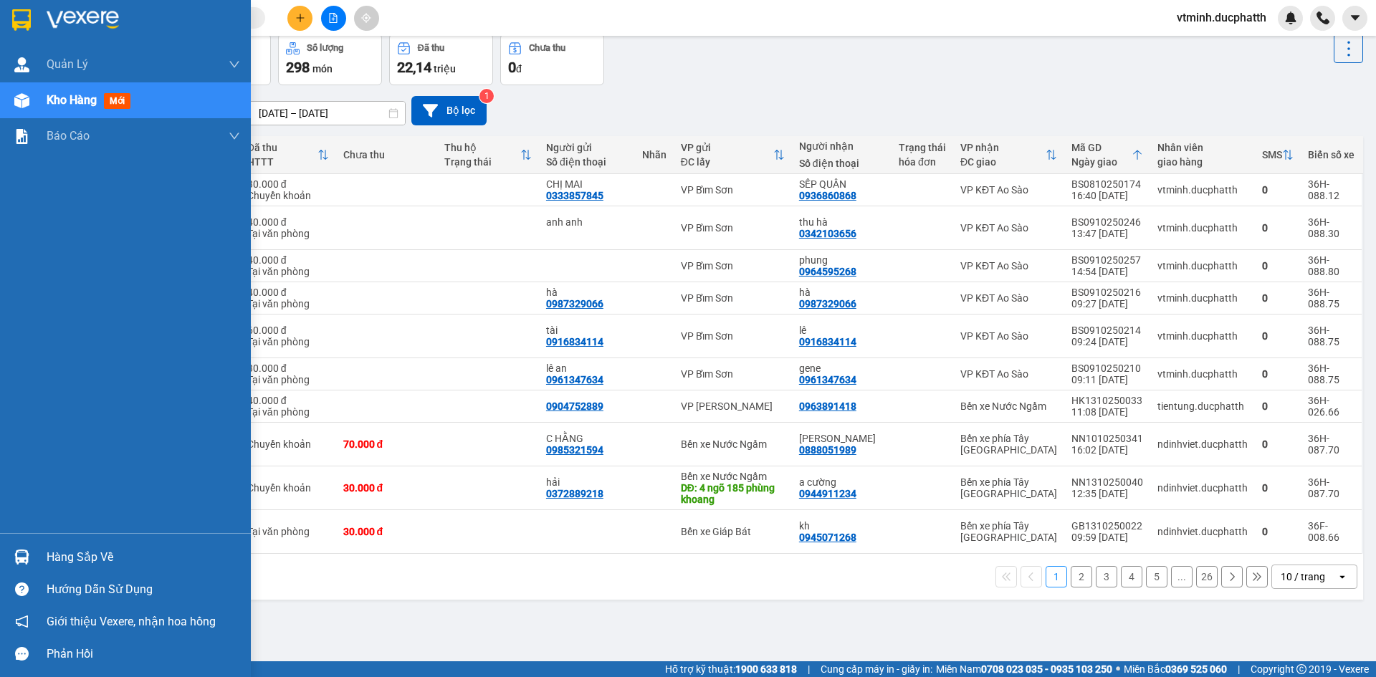
scroll to position [0, 0]
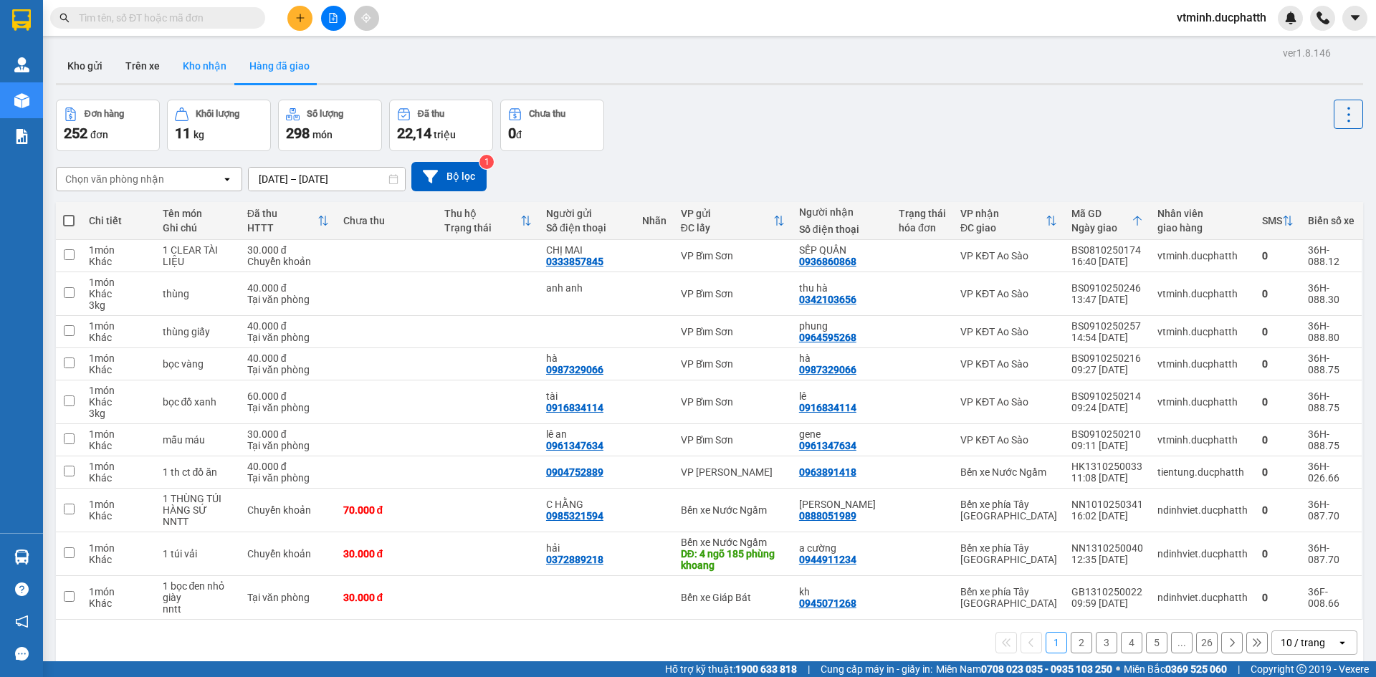
click at [196, 75] on button "Kho nhận" at bounding box center [204, 66] width 67 height 34
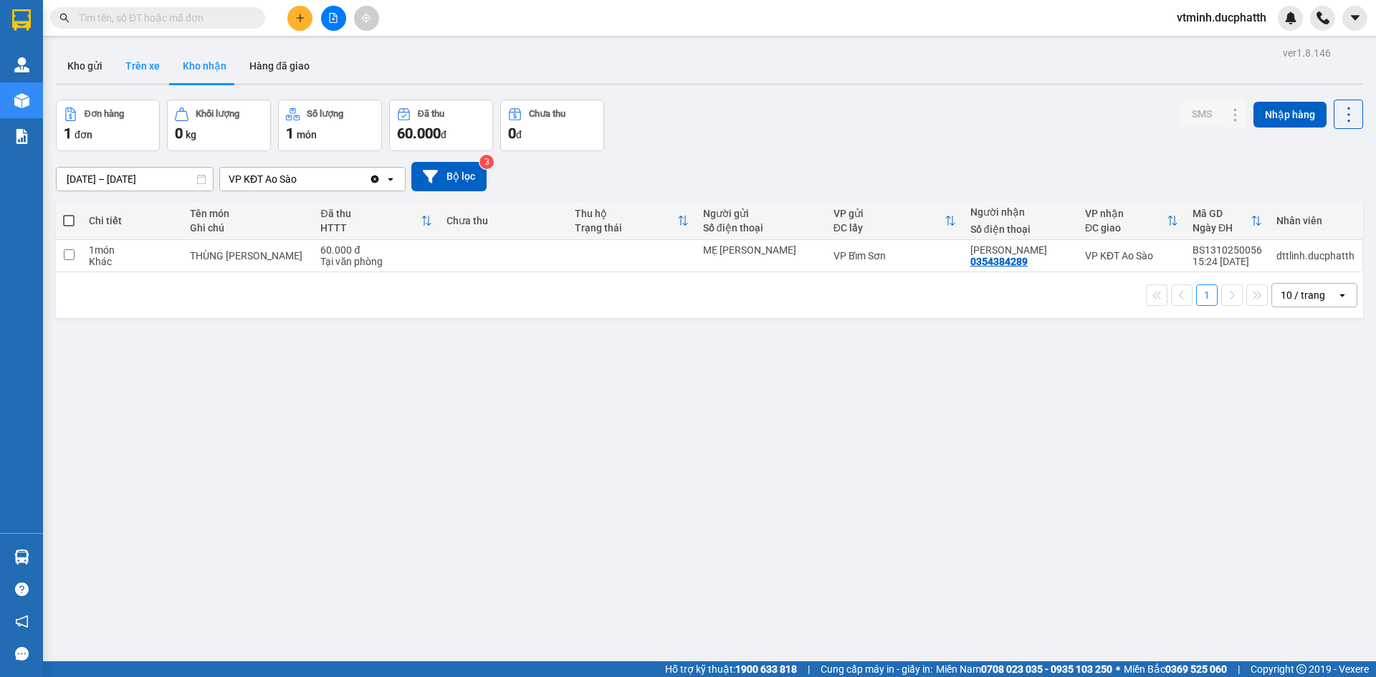
click at [139, 67] on button "Trên xe" at bounding box center [142, 66] width 57 height 34
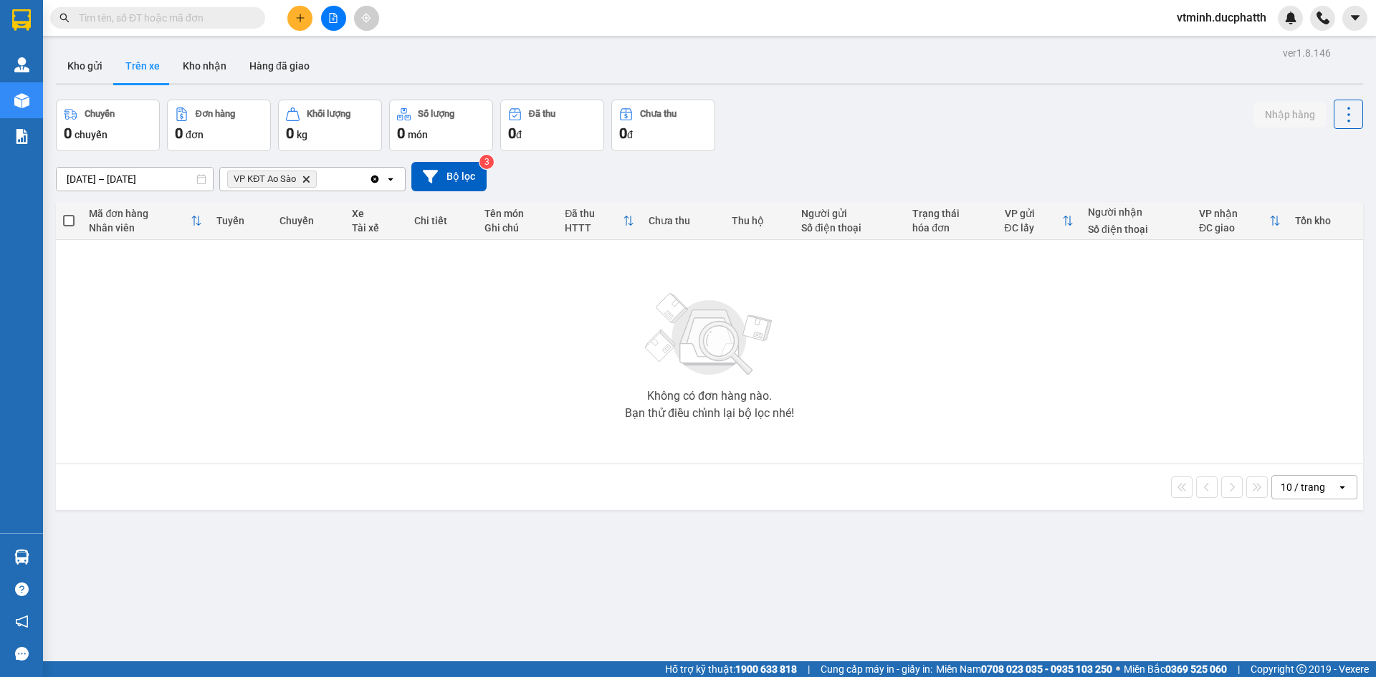
click at [305, 179] on icon "Delete" at bounding box center [306, 179] width 9 height 9
click at [314, 181] on div "Chọn văn phòng nhận" at bounding box center [278, 179] width 99 height 14
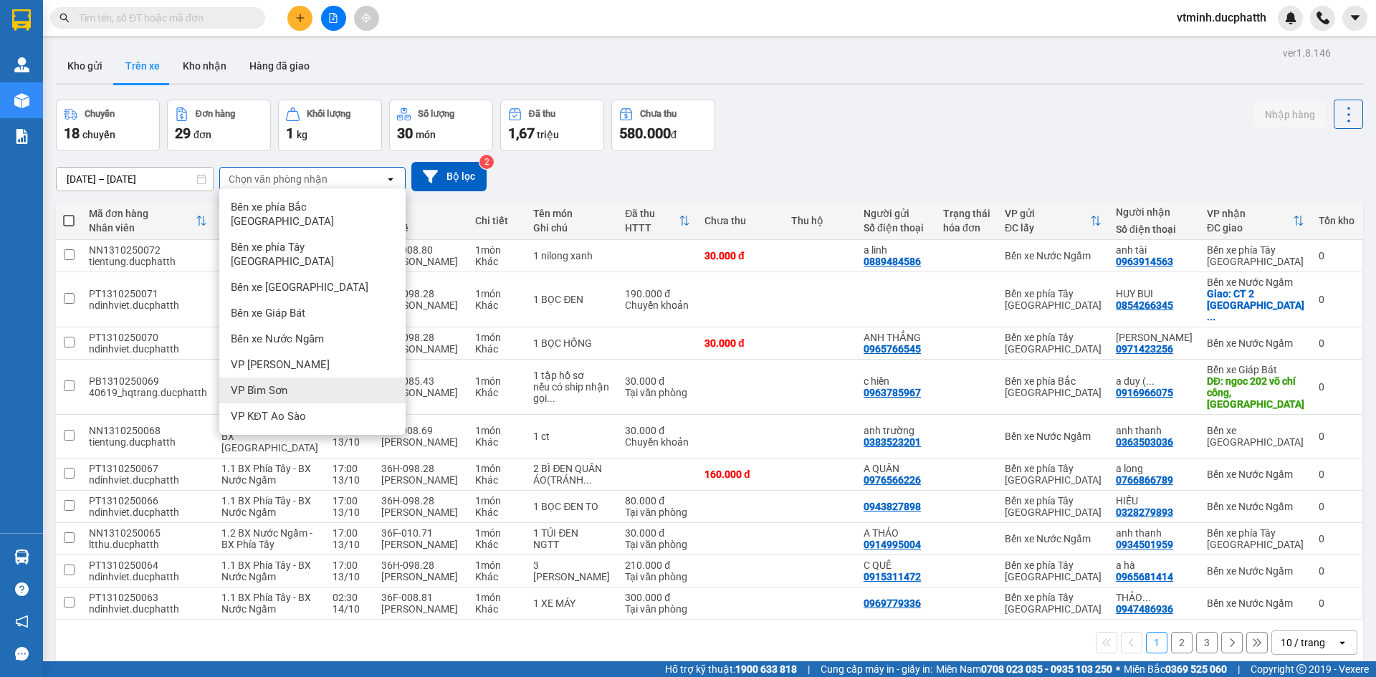
click at [309, 378] on div "VP Bỉm Sơn" at bounding box center [312, 391] width 186 height 26
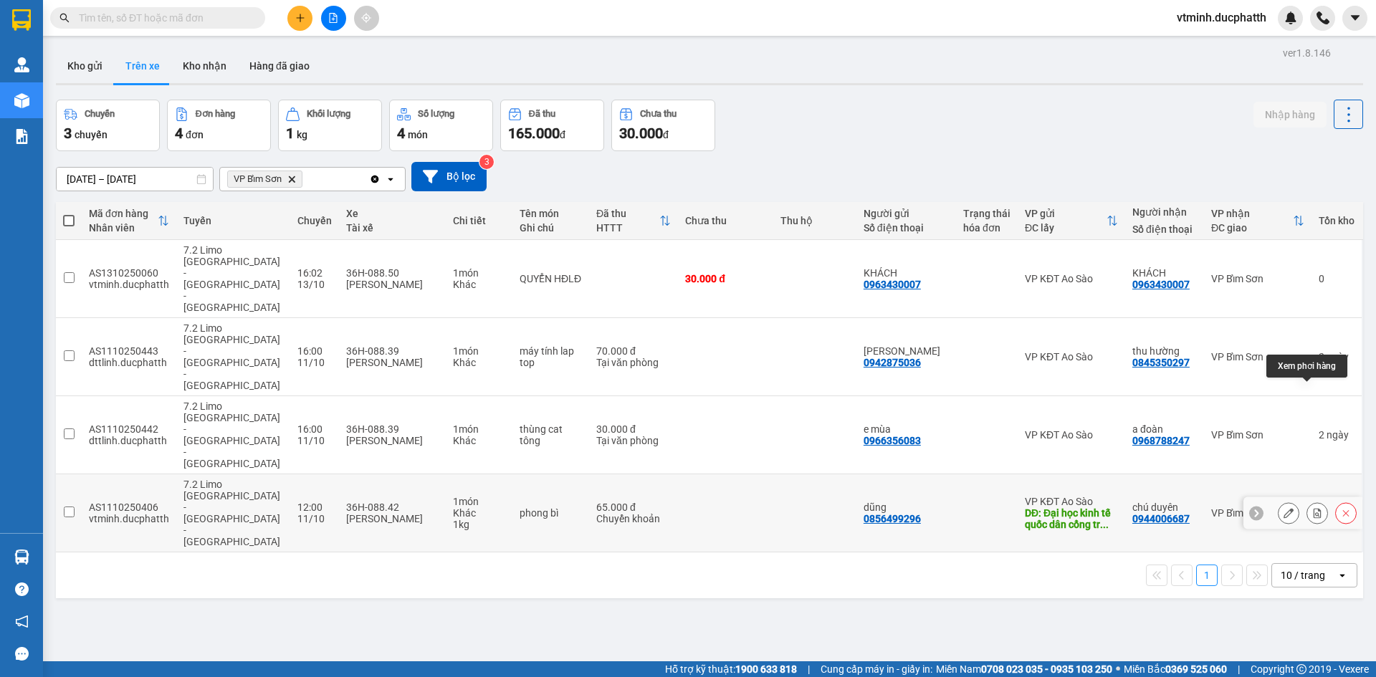
click at [1314, 508] on icon at bounding box center [1318, 513] width 8 height 10
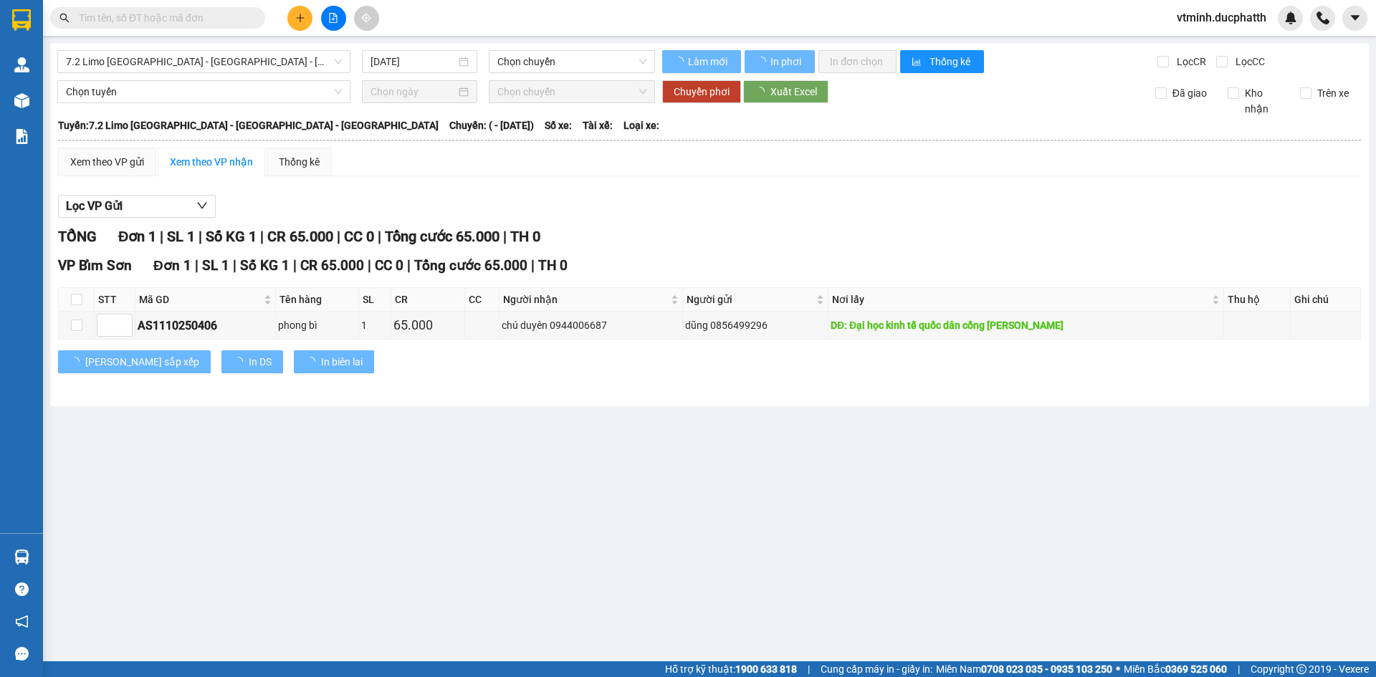
type input "[DATE]"
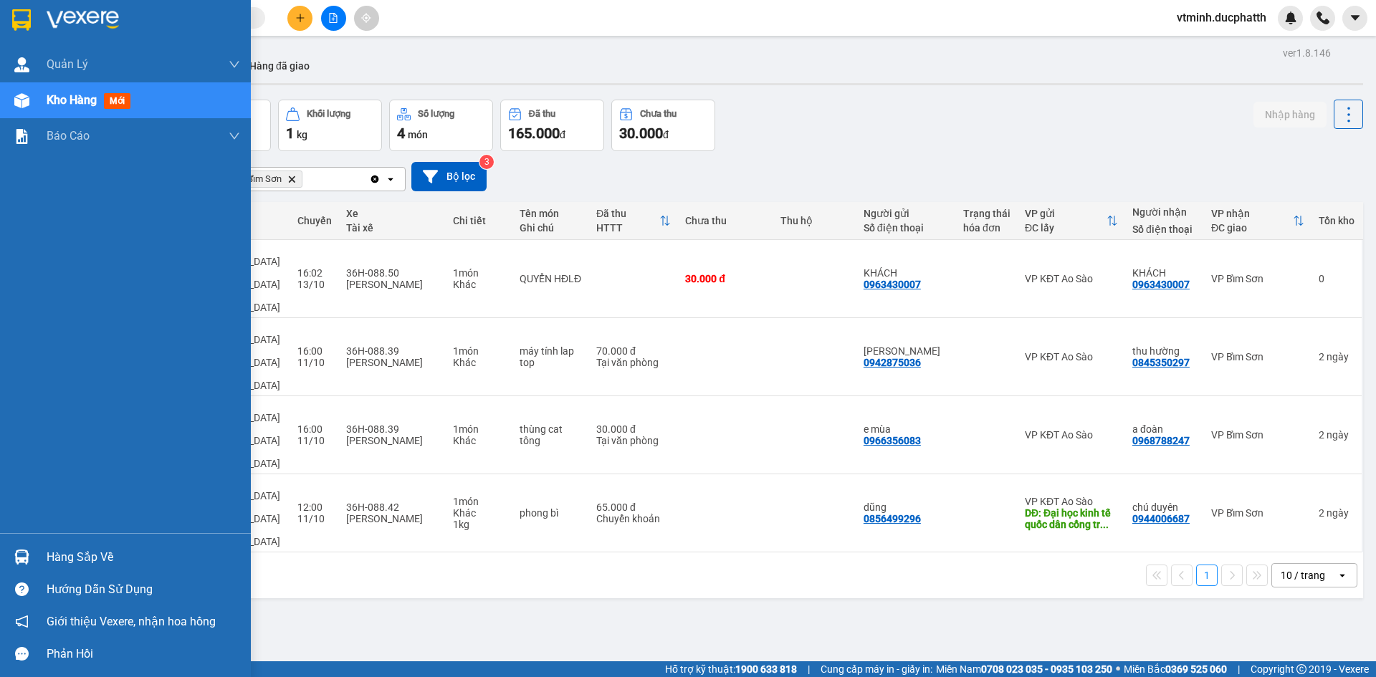
click at [31, 560] on div at bounding box center [21, 557] width 25 height 25
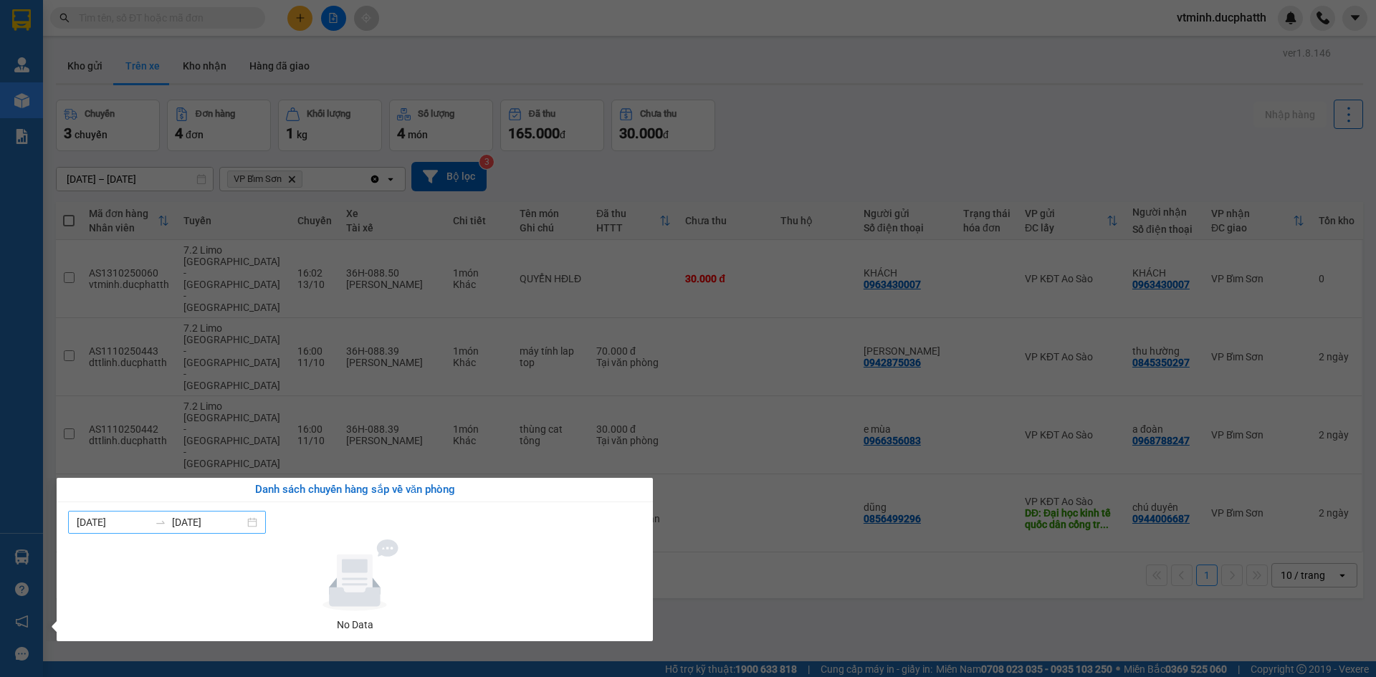
click at [138, 524] on input "[DATE]" at bounding box center [113, 523] width 72 height 16
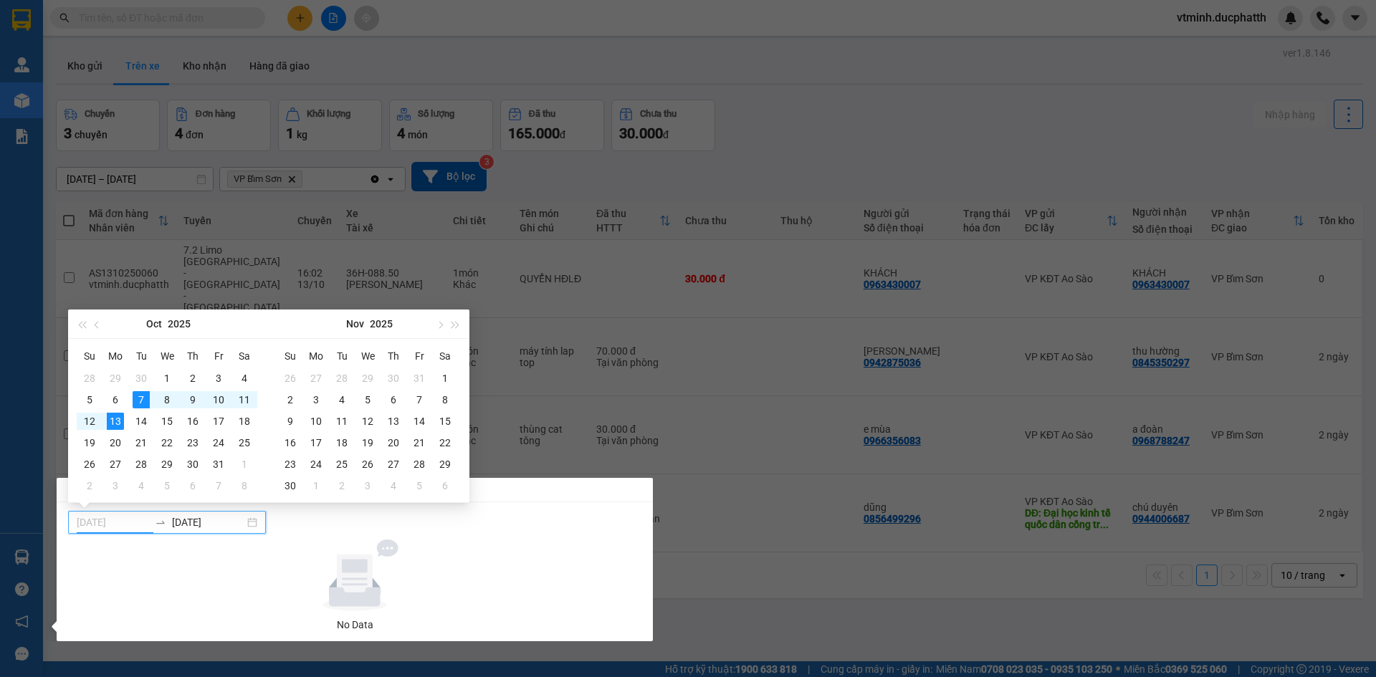
type input "[DATE]"
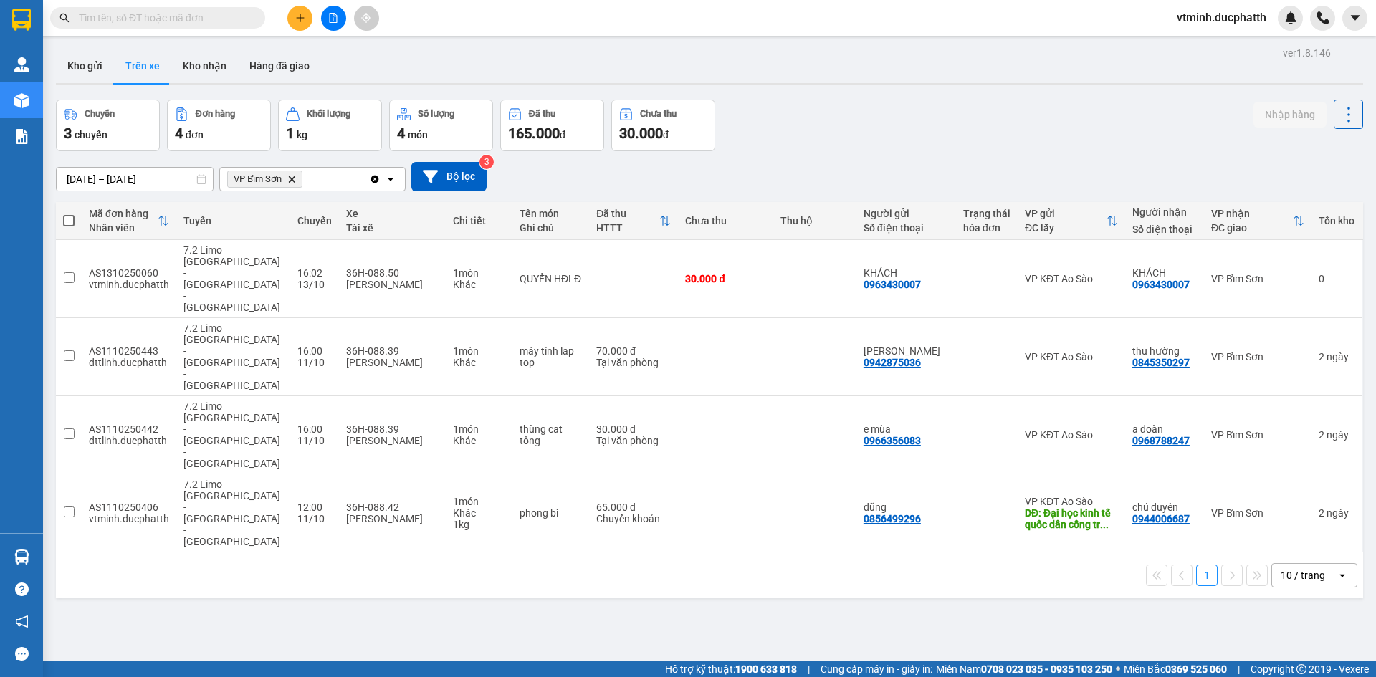
click at [770, 530] on section "Kết quả tìm kiếm ( 0 ) Bộ lọc No Data vtminh.[PERSON_NAME] lý giao nhận mới Kho…" at bounding box center [688, 338] width 1376 height 677
click at [350, 183] on div "VP Bỉm Sơn Delete" at bounding box center [294, 179] width 149 height 23
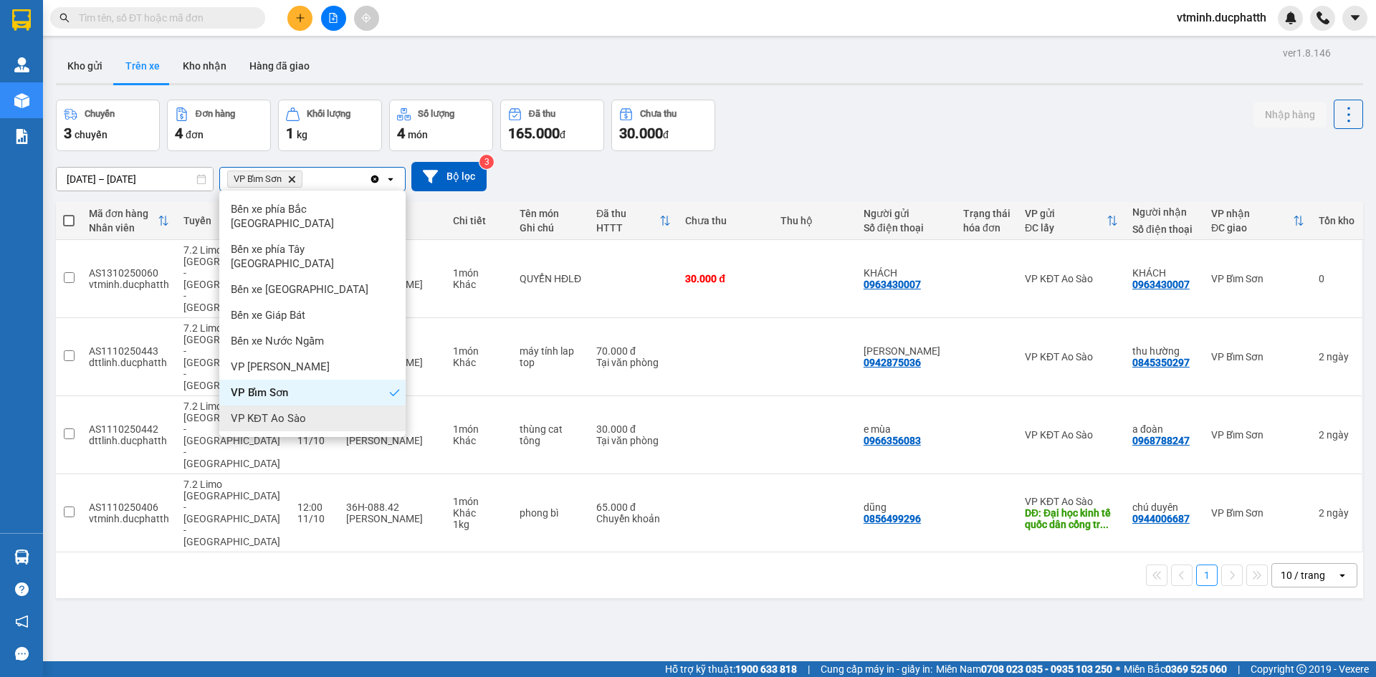
click at [302, 411] on span "VP KĐT Ao Sào" at bounding box center [268, 418] width 75 height 14
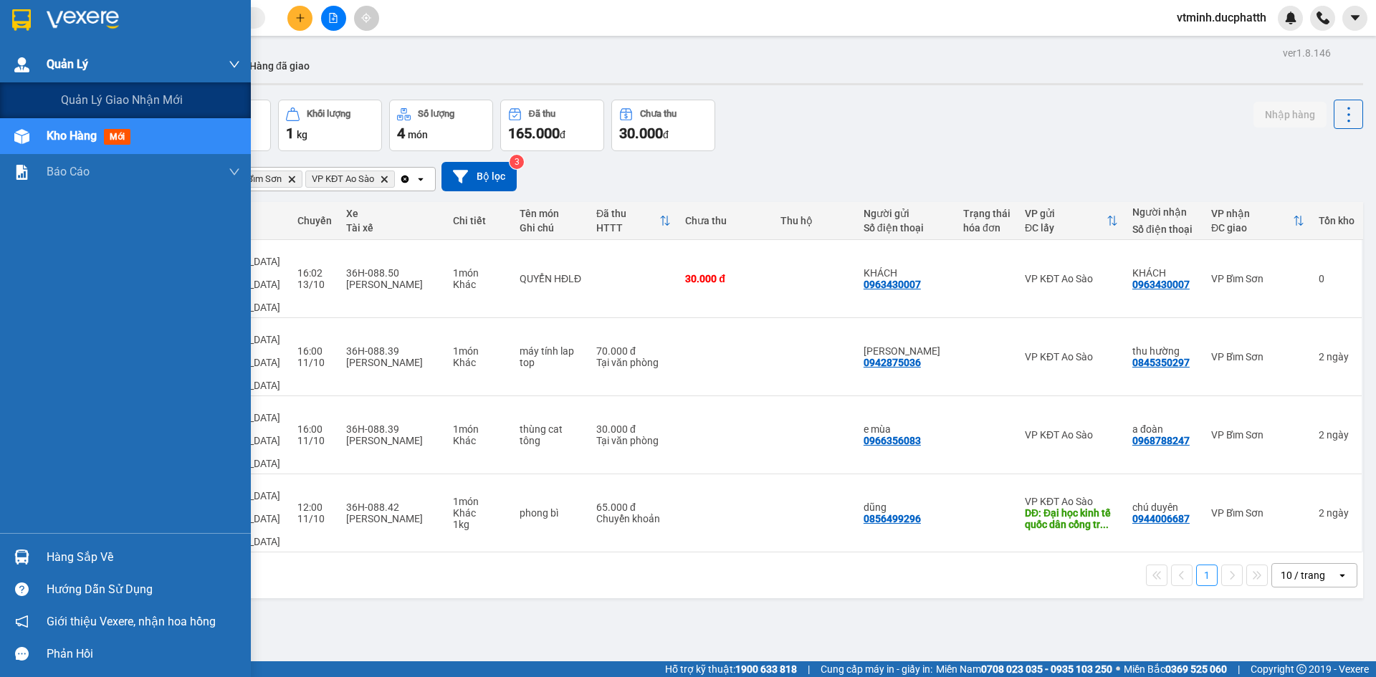
click at [51, 68] on span "Quản Lý" at bounding box center [68, 64] width 42 height 18
